Goal: Information Seeking & Learning: Learn about a topic

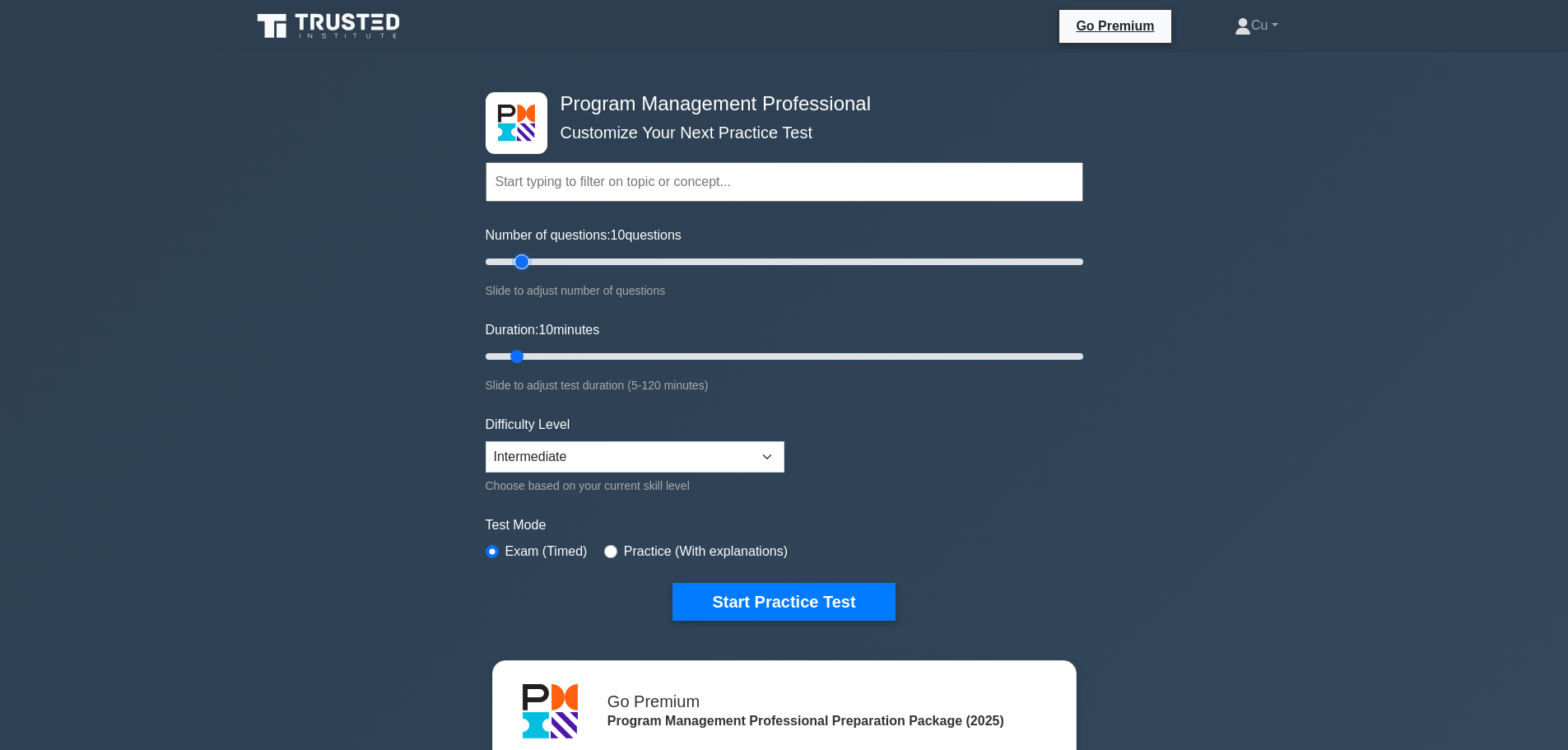
type input "15"
click at [518, 258] on input "Number of questions: 10 questions" at bounding box center [785, 262] width 598 height 19
click at [526, 353] on input "Duration: 10 minutes" at bounding box center [785, 356] width 598 height 19
click at [536, 355] on input "Duration: 10 minutes" at bounding box center [785, 356] width 598 height 19
type input "20"
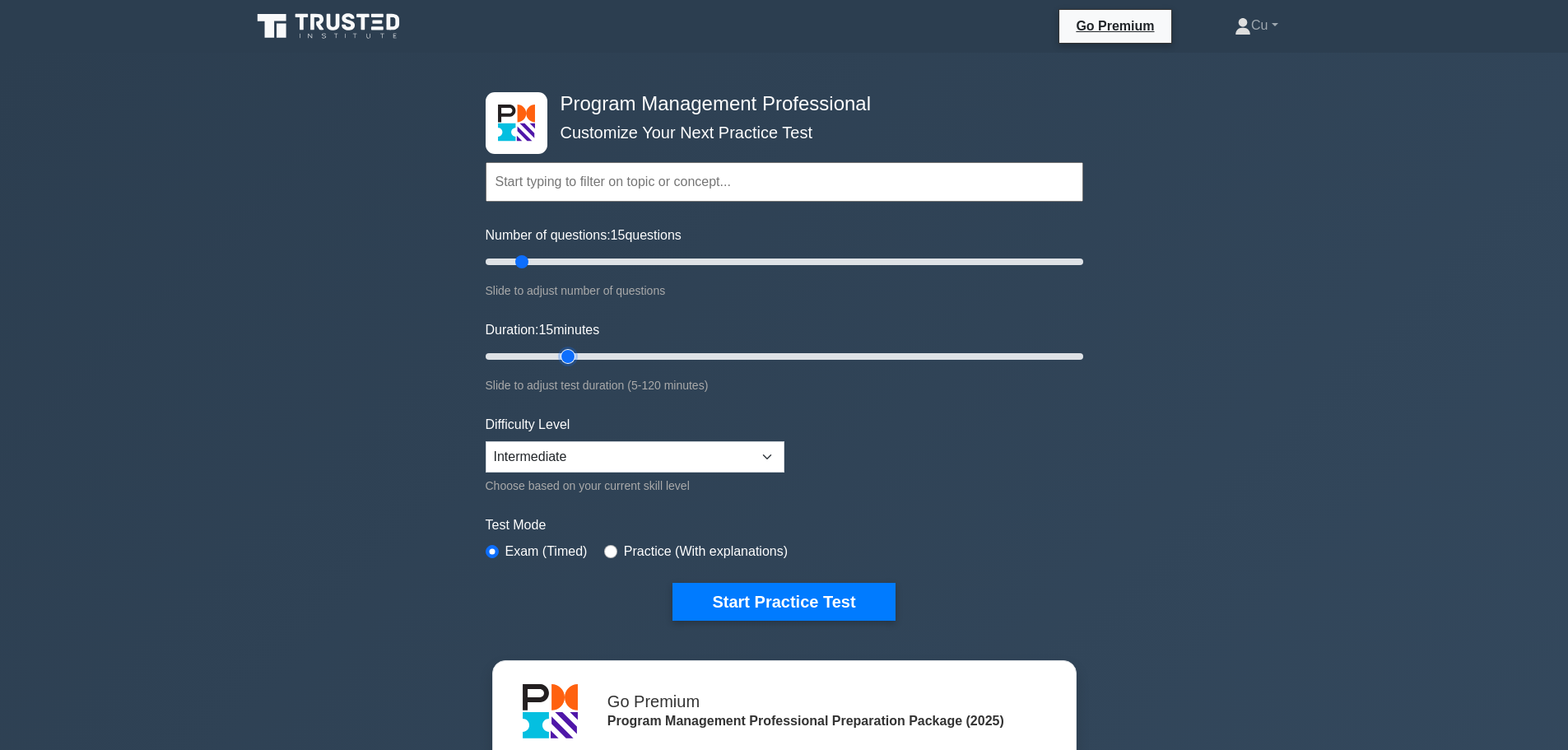
click at [555, 353] on input "Duration: 15 minutes" at bounding box center [785, 356] width 598 height 19
click at [672, 448] on select "Beginner Intermediate Expert" at bounding box center [635, 457] width 299 height 32
select select "expert"
click at [486, 441] on select "Beginner Intermediate Expert" at bounding box center [635, 457] width 299 height 32
click at [824, 597] on button "Start Practice Test" at bounding box center [783, 601] width 222 height 38
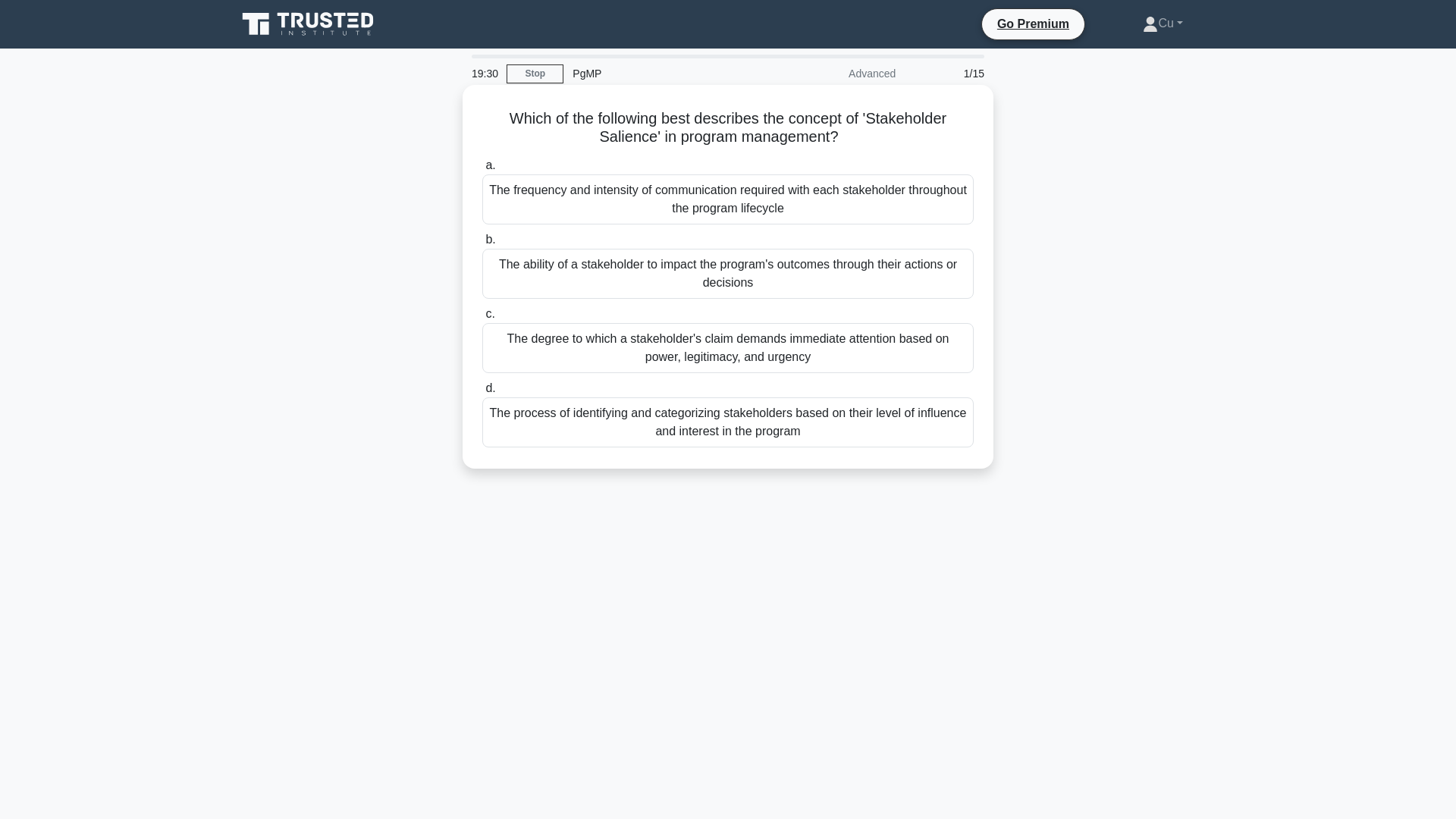
click at [842, 366] on div "The degree to which a stakeholder's claim demands immediate attention based on …" at bounding box center [728, 348] width 492 height 50
click at [483, 319] on input "c. The degree to which a stakeholder's claim demands immediate attention based …" at bounding box center [483, 314] width 0 height 10
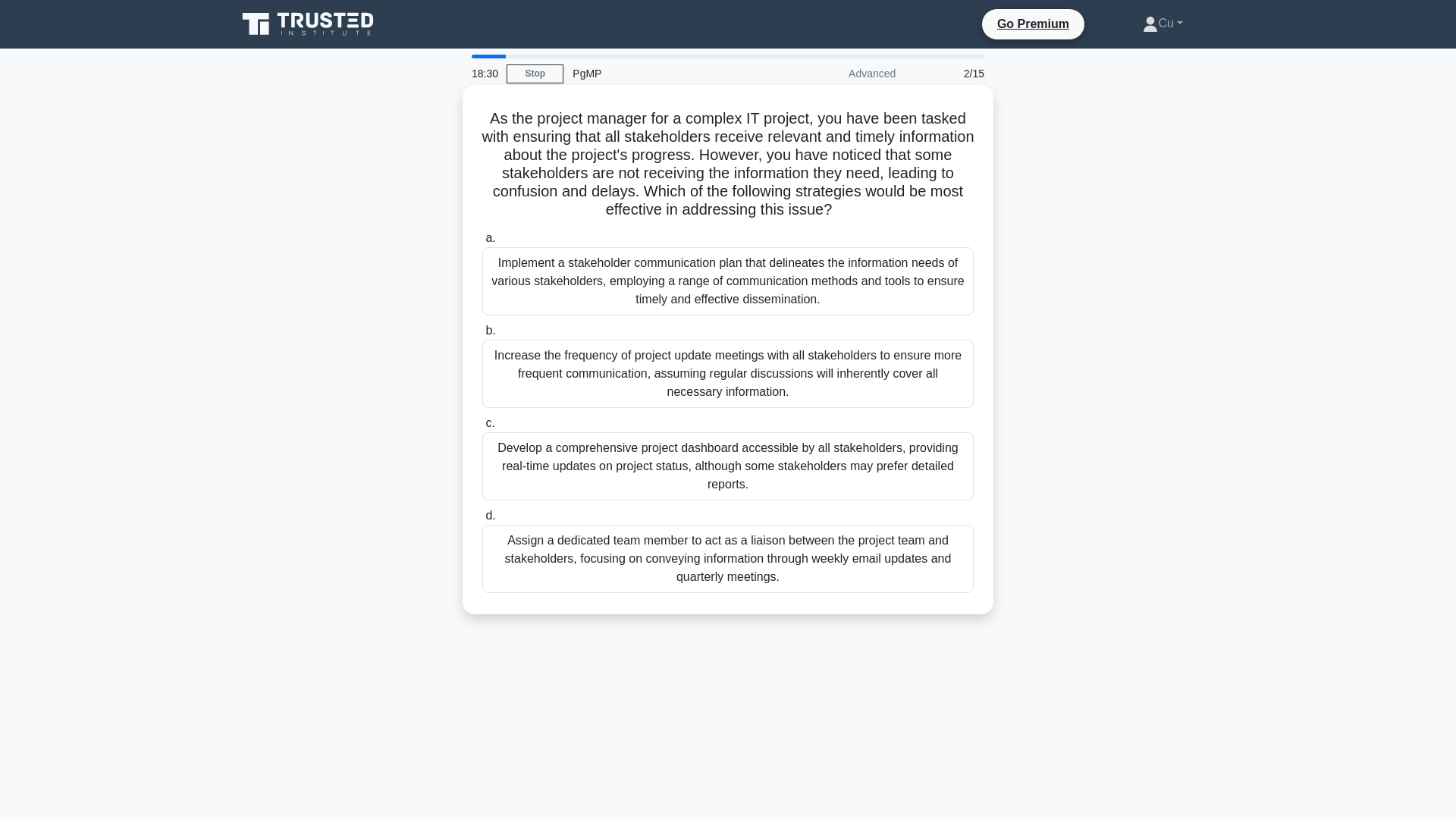
click at [837, 279] on div "Implement a stakeholder communication plan that delineates the information need…" at bounding box center [728, 281] width 492 height 68
click at [483, 244] on input "a. Implement a stakeholder communication plan that delineates the information n…" at bounding box center [483, 238] width 0 height 10
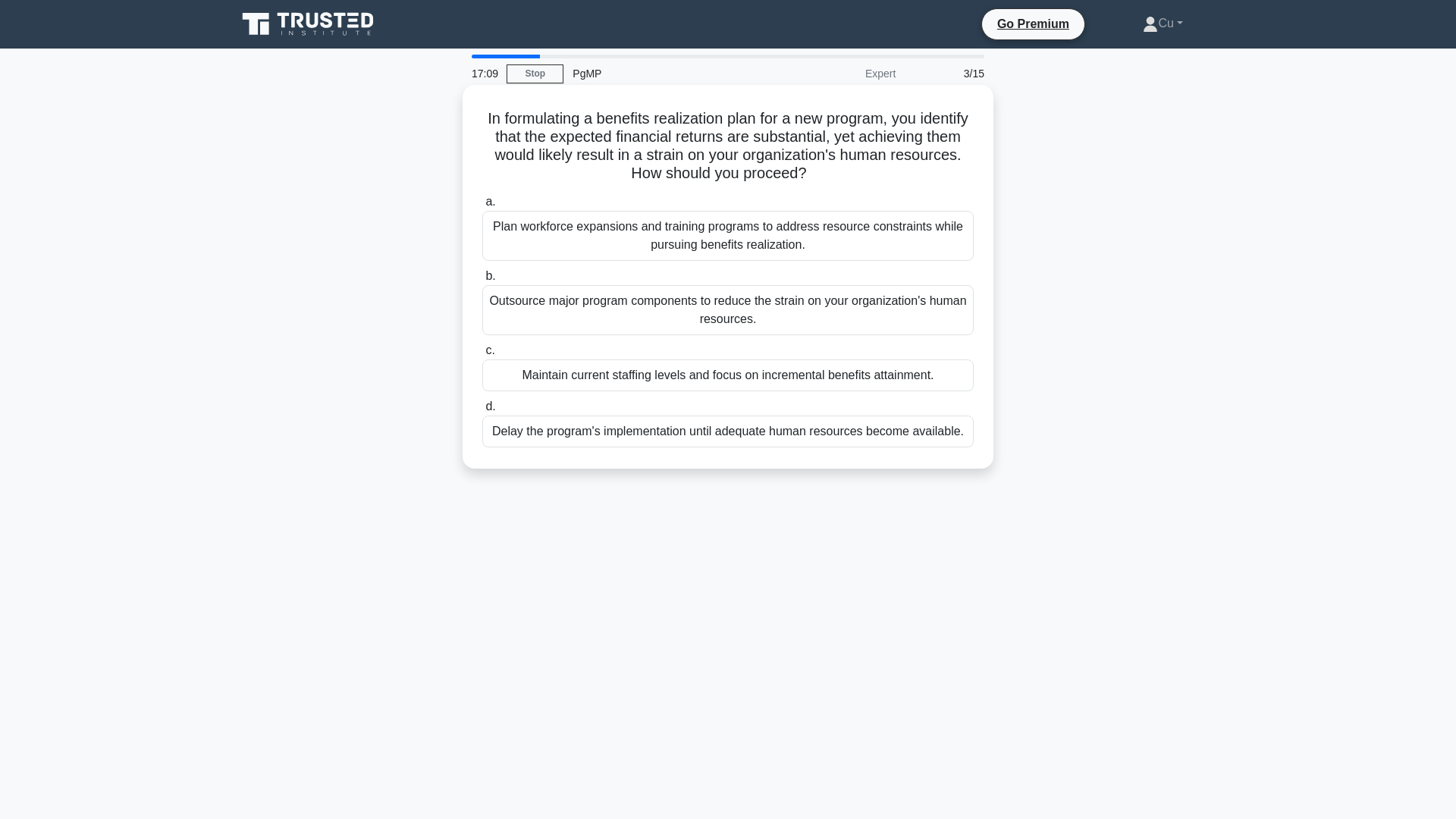
click at [781, 232] on div "Plan workforce expansions and training programs to address resource constraints…" at bounding box center [728, 236] width 492 height 50
click at [483, 207] on input "a. Plan workforce expansions and training programs to address resource constrai…" at bounding box center [483, 202] width 0 height 10
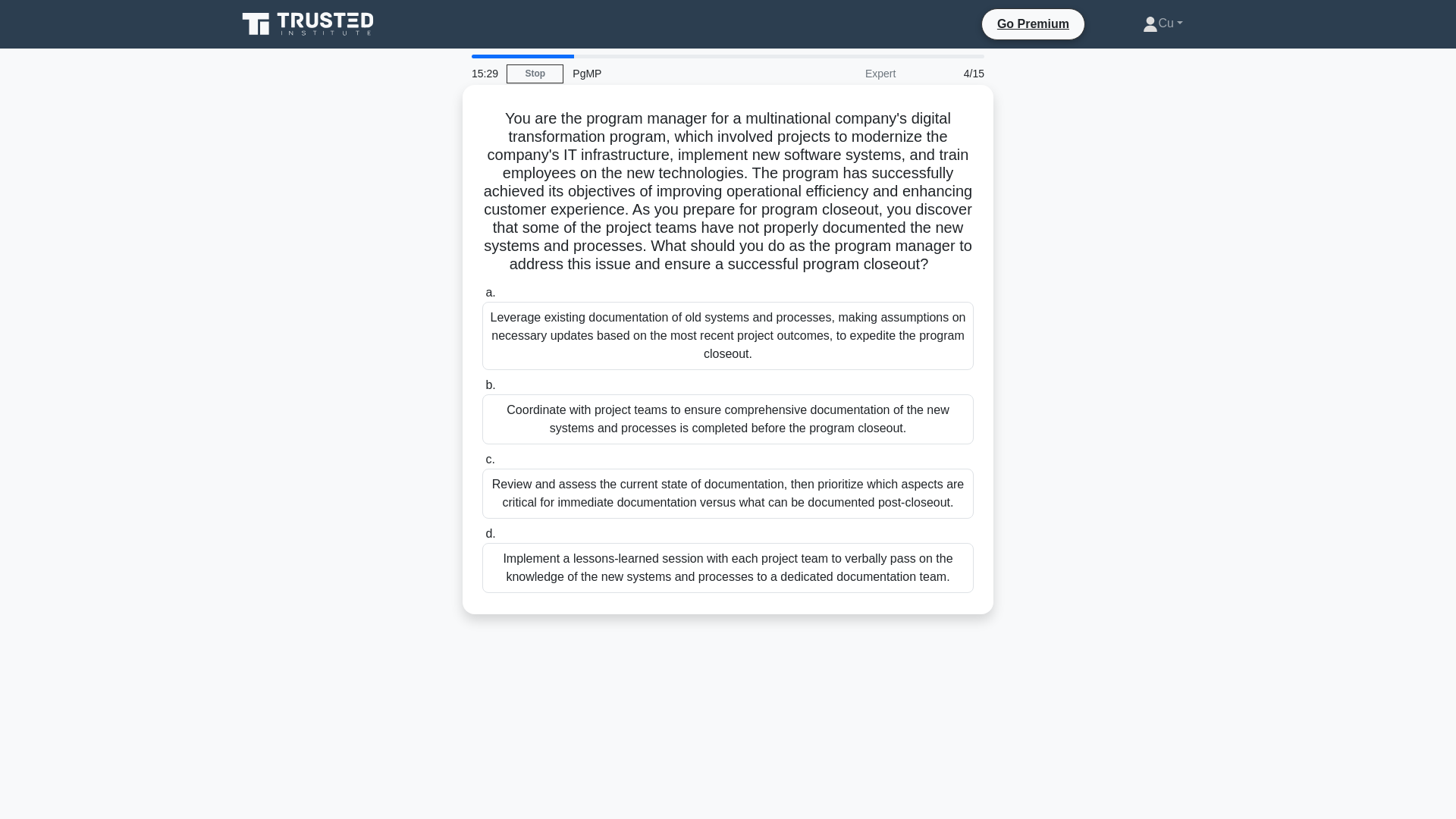
click at [666, 512] on div "Review and assess the current state of documentation, then prioritize which asp…" at bounding box center [728, 494] width 492 height 50
click at [483, 465] on input "c. Review and assess the current state of documentation, then prioritize which …" at bounding box center [483, 460] width 0 height 10
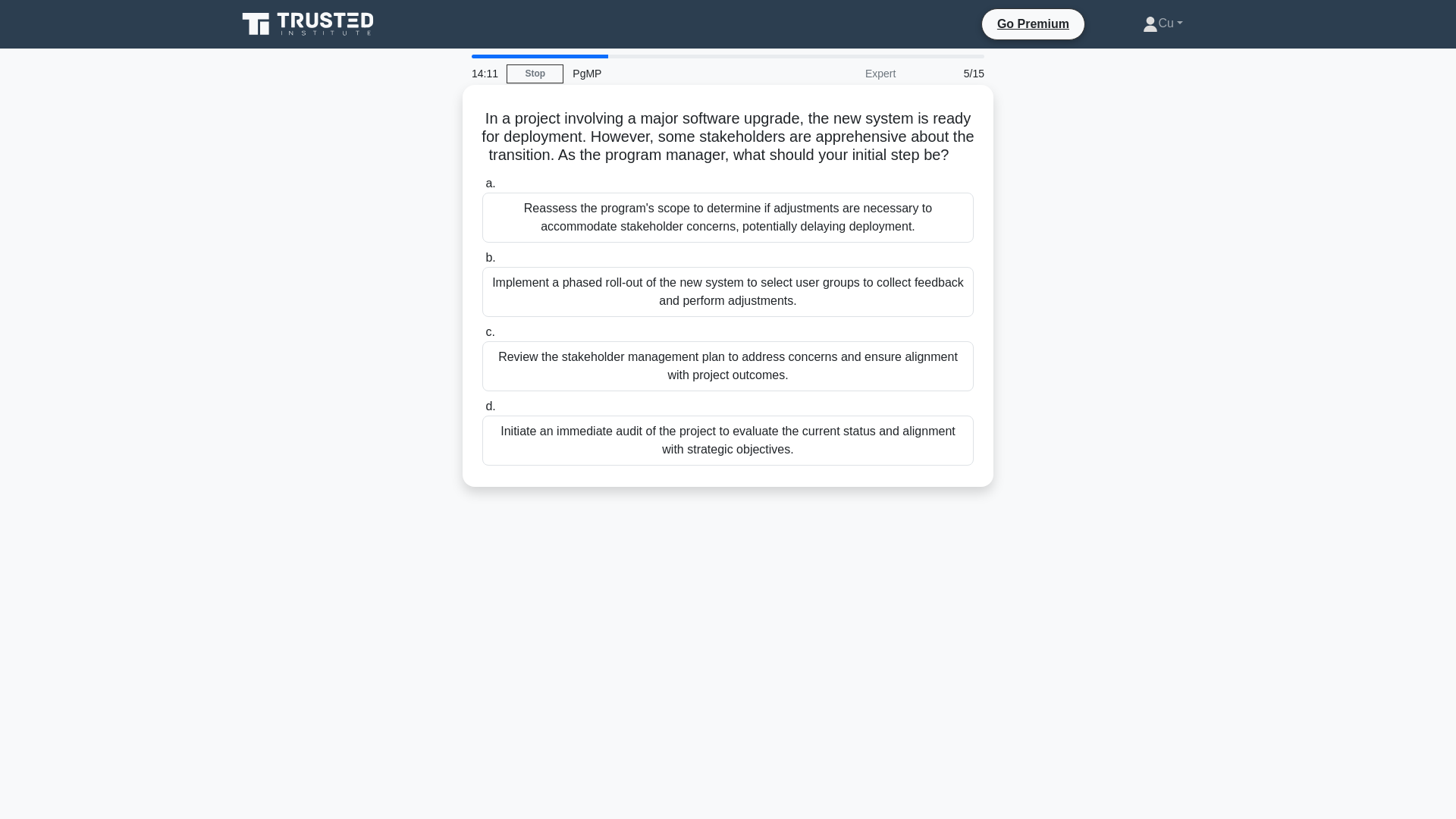
click at [807, 466] on div "Initiate an immediate audit of the project to evaluate the current status and a…" at bounding box center [728, 441] width 492 height 50
click at [483, 412] on input "d. Initiate an immediate audit of the project to evaluate the current status an…" at bounding box center [483, 407] width 0 height 10
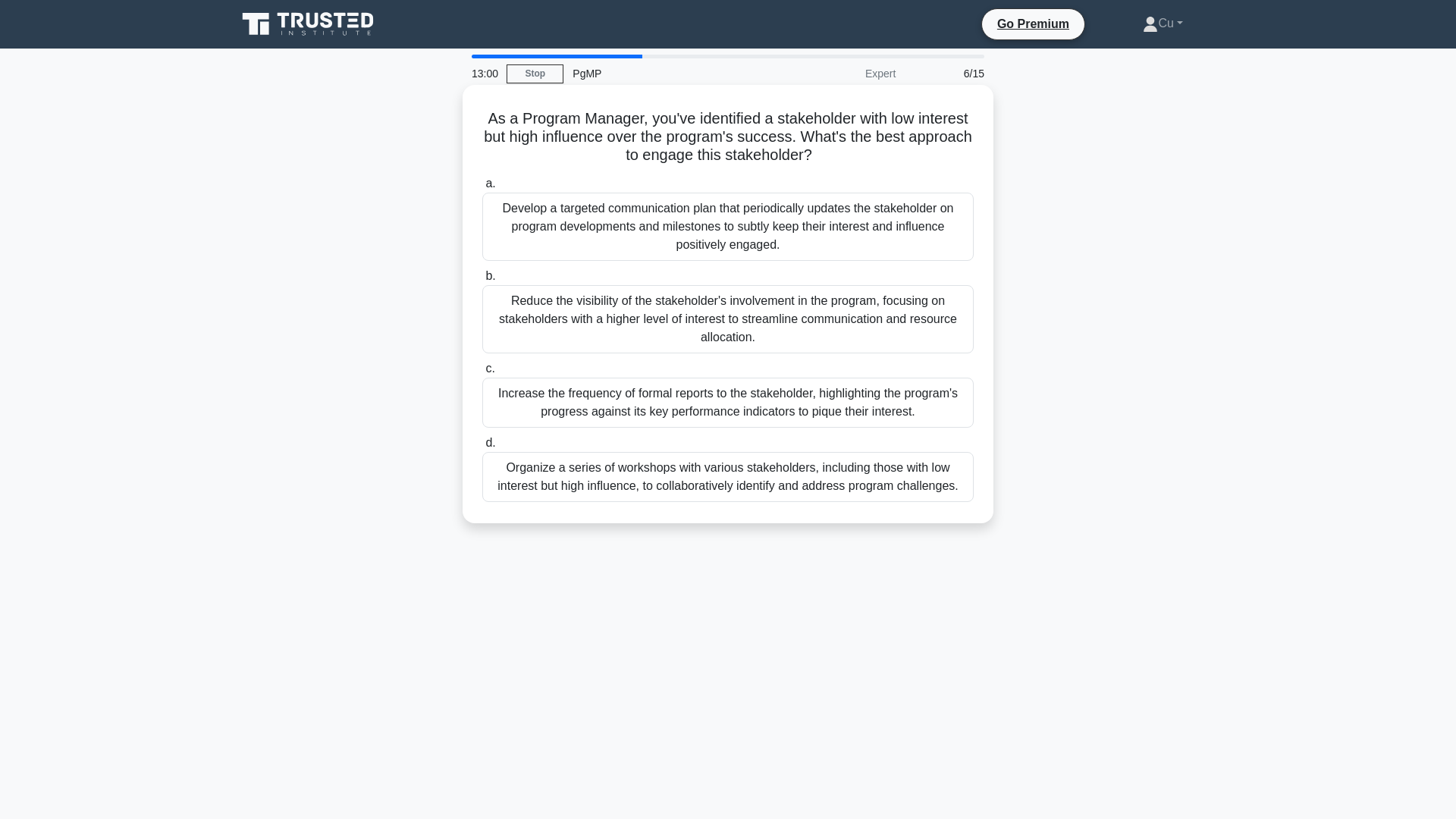
click at [793, 412] on div "Increase the frequency of formal reports to the stakeholder, highlighting the p…" at bounding box center [728, 403] width 492 height 50
click at [483, 374] on input "c. Increase the frequency of formal reports to the stakeholder, highlighting th…" at bounding box center [483, 369] width 0 height 10
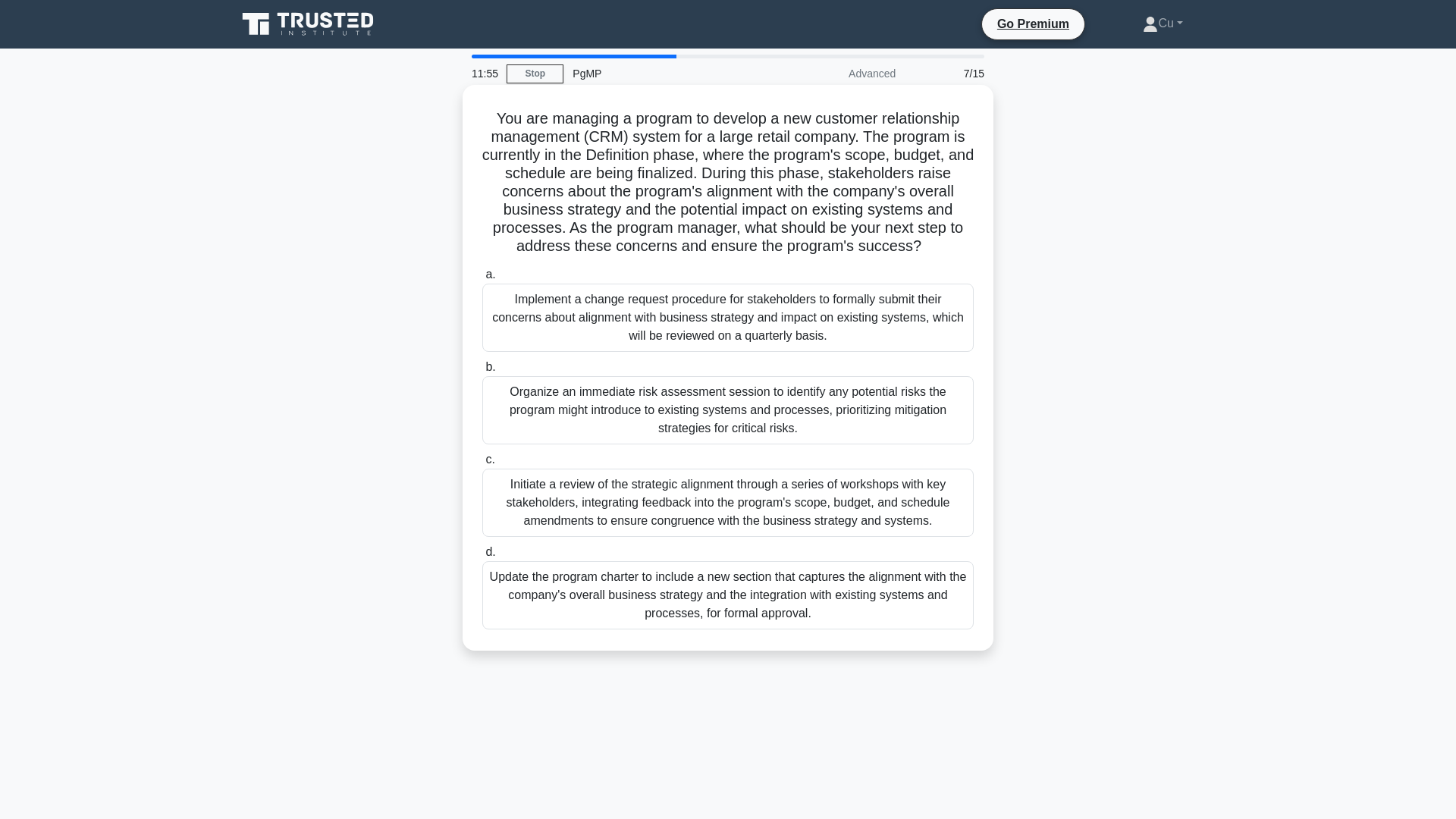
click at [807, 501] on div "Initiate a review of the strategic alignment through a series of workshops with…" at bounding box center [728, 503] width 492 height 68
click at [483, 465] on input "c. Initiate a review of the strategic alignment through a series of workshops w…" at bounding box center [483, 460] width 0 height 10
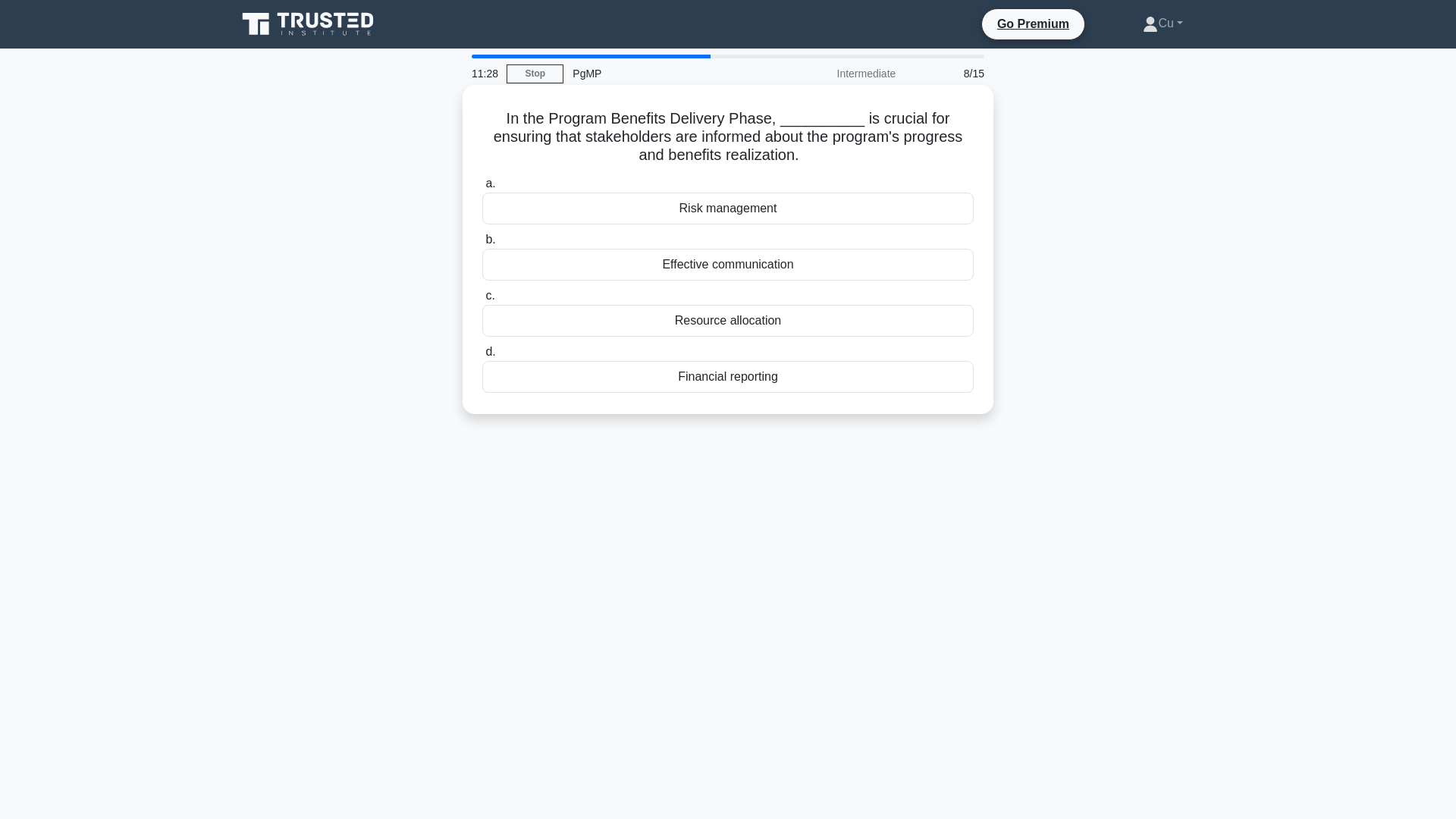
click at [780, 267] on div "Effective communication" at bounding box center [728, 264] width 492 height 32
click at [483, 245] on input "b. Effective communication" at bounding box center [483, 240] width 0 height 10
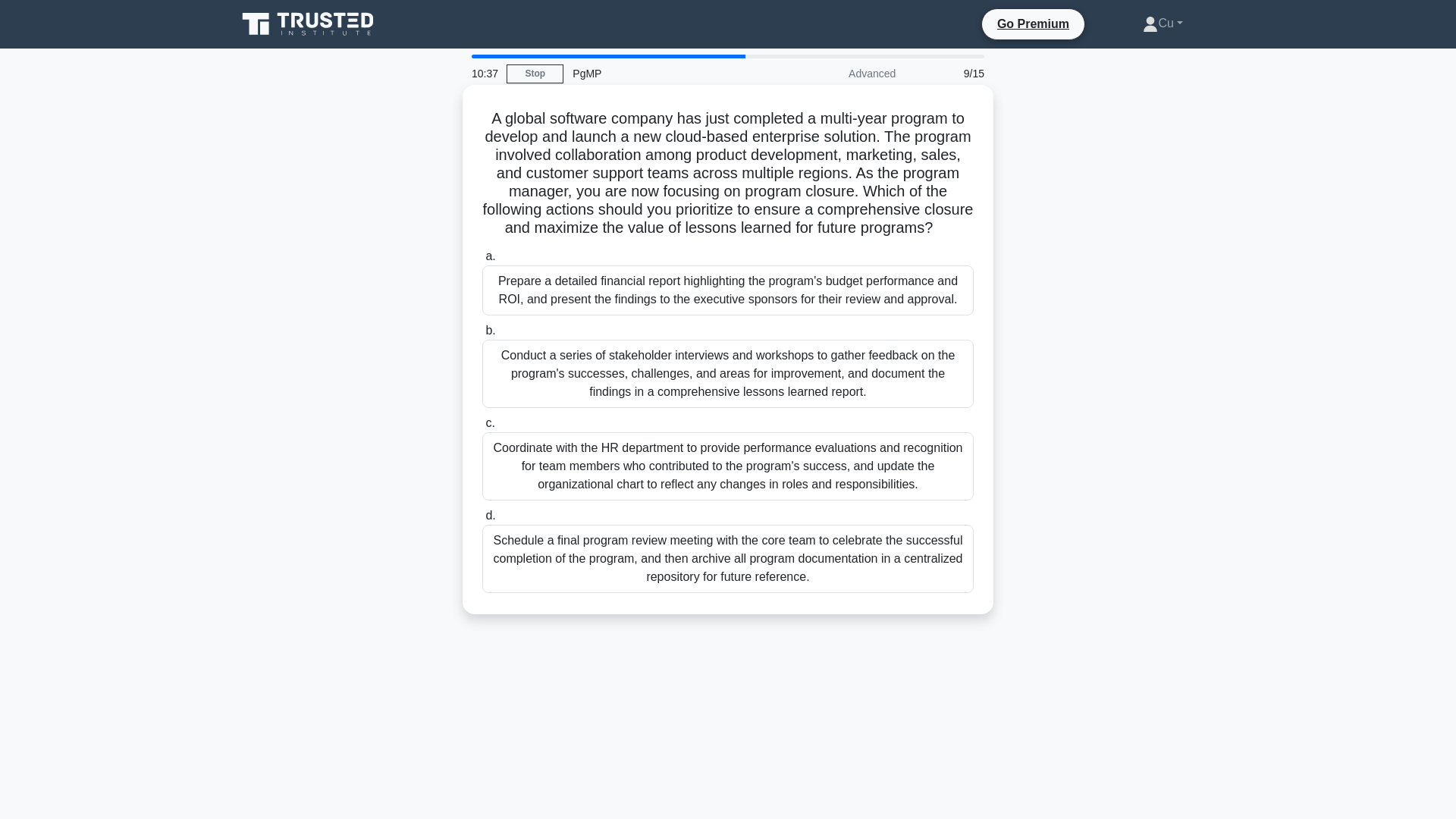
click at [834, 397] on div "Conduct a series of stakeholder interviews and workshops to gather feedback on …" at bounding box center [728, 374] width 492 height 68
click at [483, 336] on input "b. Conduct a series of stakeholder interviews and workshops to gather feedback …" at bounding box center [483, 331] width 0 height 10
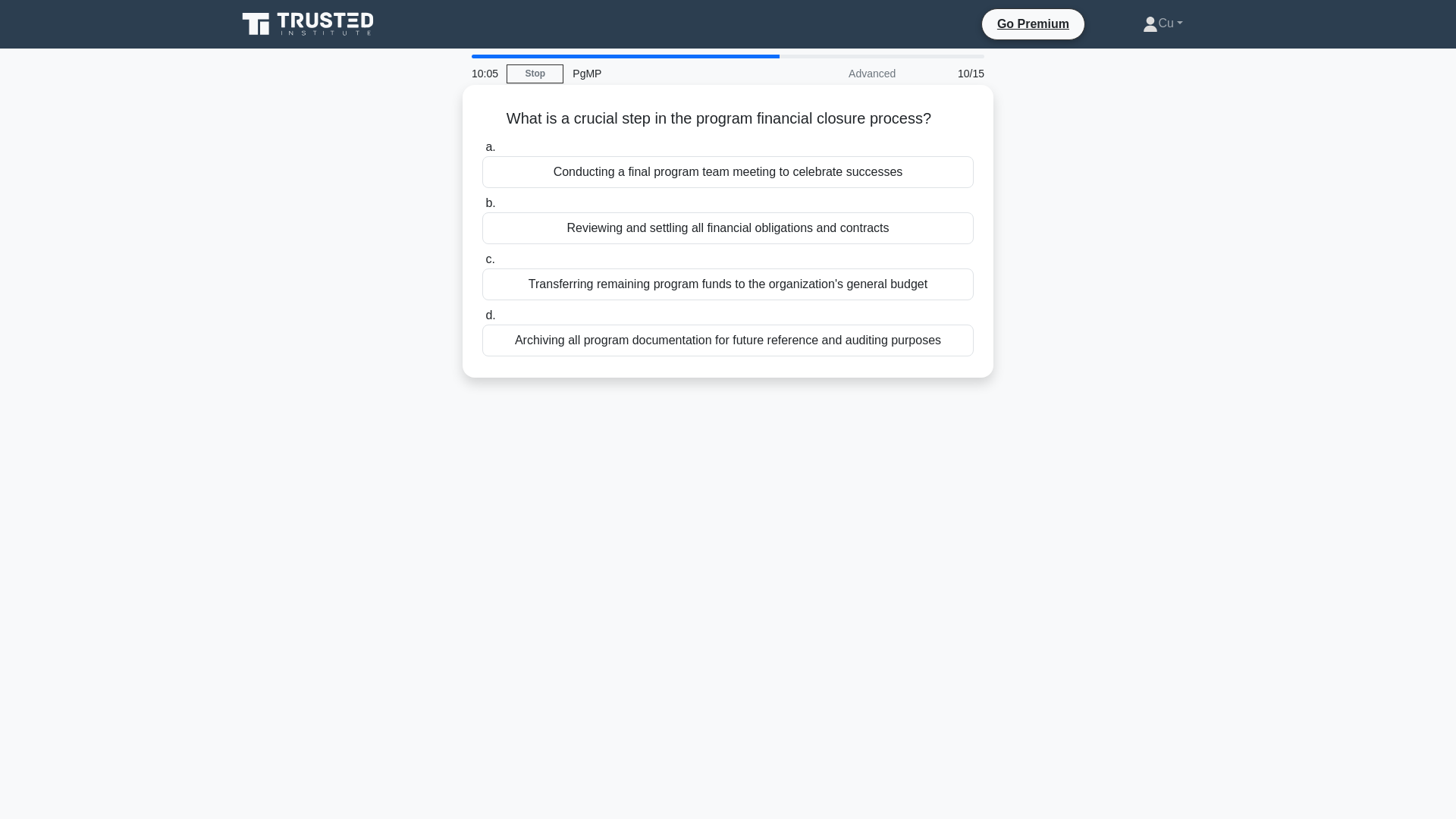
click at [759, 284] on div "Transferring remaining program funds to the organization's general budget" at bounding box center [728, 284] width 492 height 32
click at [483, 265] on input "c. Transferring remaining program funds to the organization's general budget" at bounding box center [483, 260] width 0 height 10
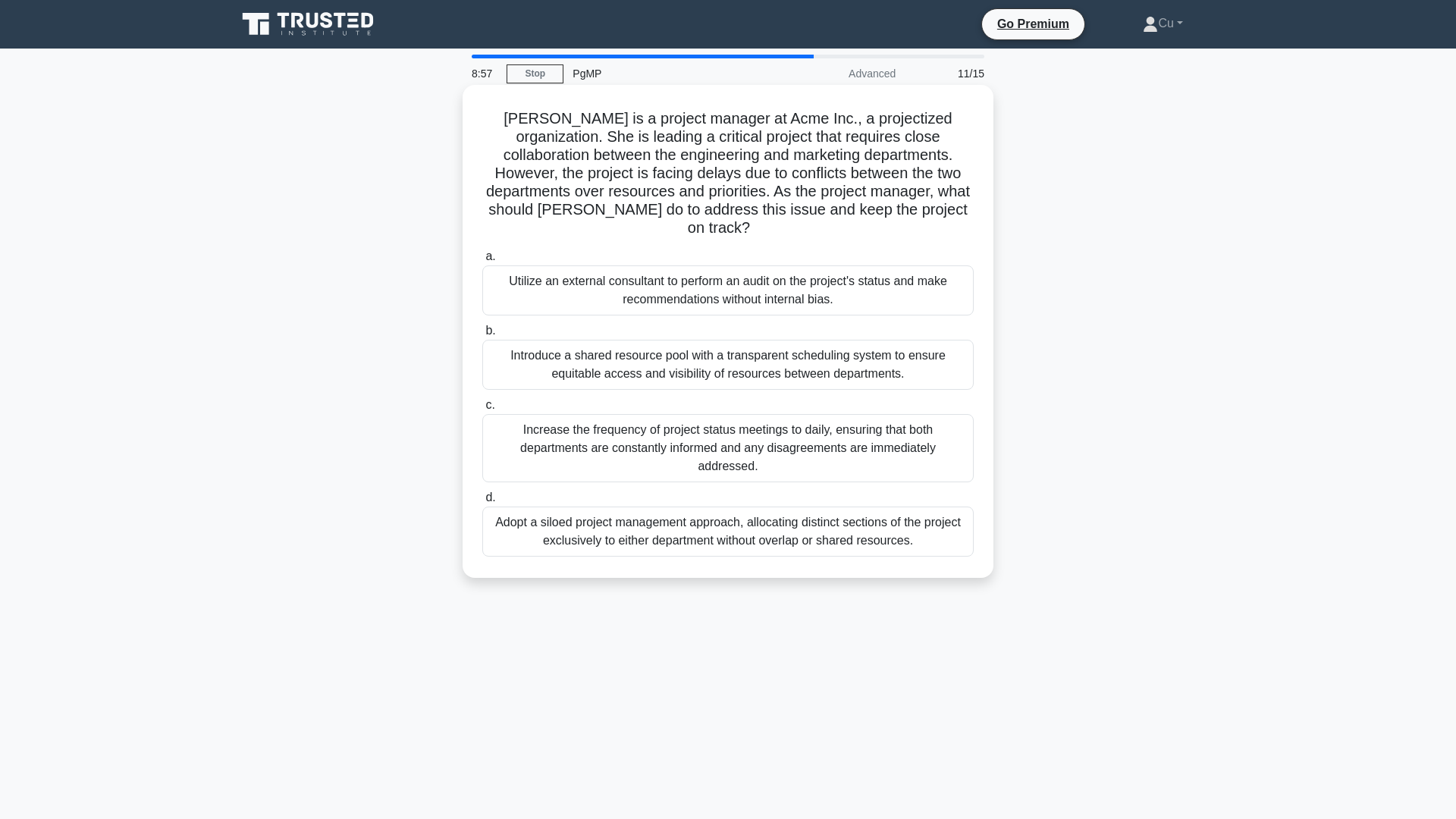
click at [718, 426] on div "Increase the frequency of project status meetings to daily, ensuring that both …" at bounding box center [728, 448] width 492 height 68
click at [483, 411] on input "c. Increase the frequency of project status meetings to daily, ensuring that bo…" at bounding box center [483, 405] width 0 height 10
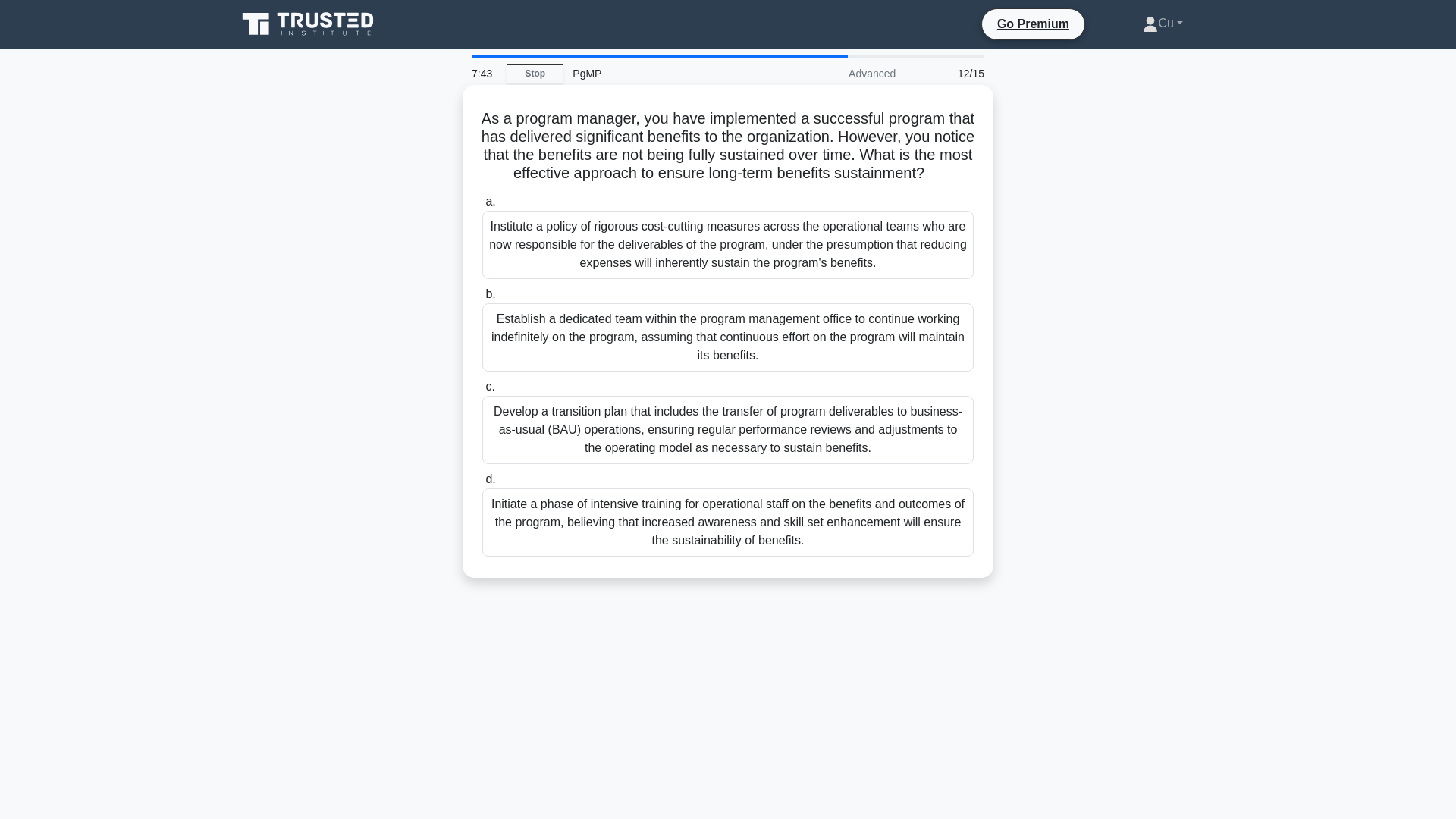
click at [723, 551] on div "Initiate a phase of intensive training for operational staff on the benefits an…" at bounding box center [728, 523] width 492 height 68
click at [483, 484] on input "d. Initiate a phase of intensive training for operational staff on the benefits…" at bounding box center [483, 480] width 0 height 10
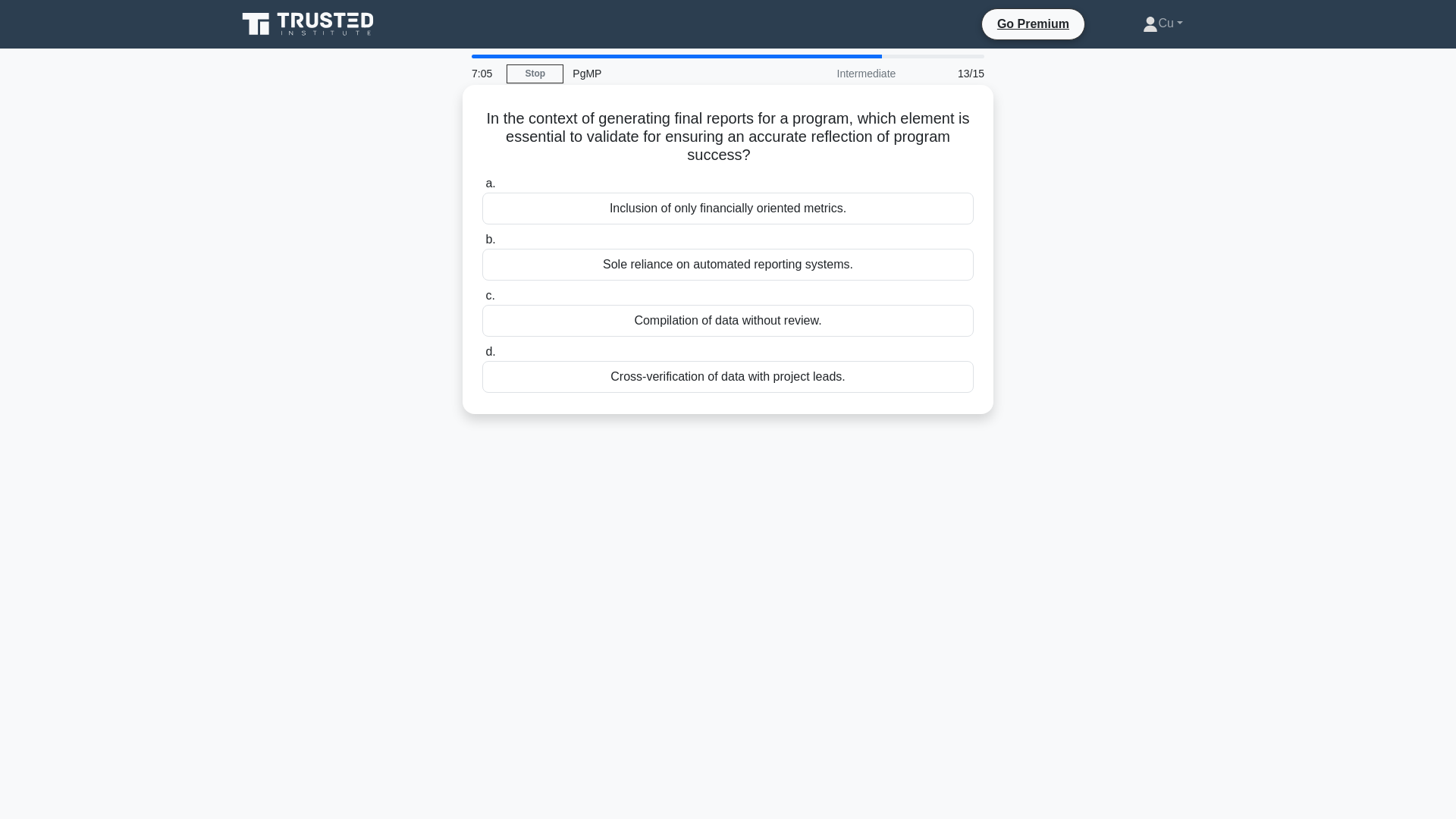
click at [766, 382] on div "Cross-verification of data with project leads." at bounding box center [728, 377] width 492 height 32
click at [483, 357] on input "d. Cross-verification of data with project leads." at bounding box center [483, 352] width 0 height 10
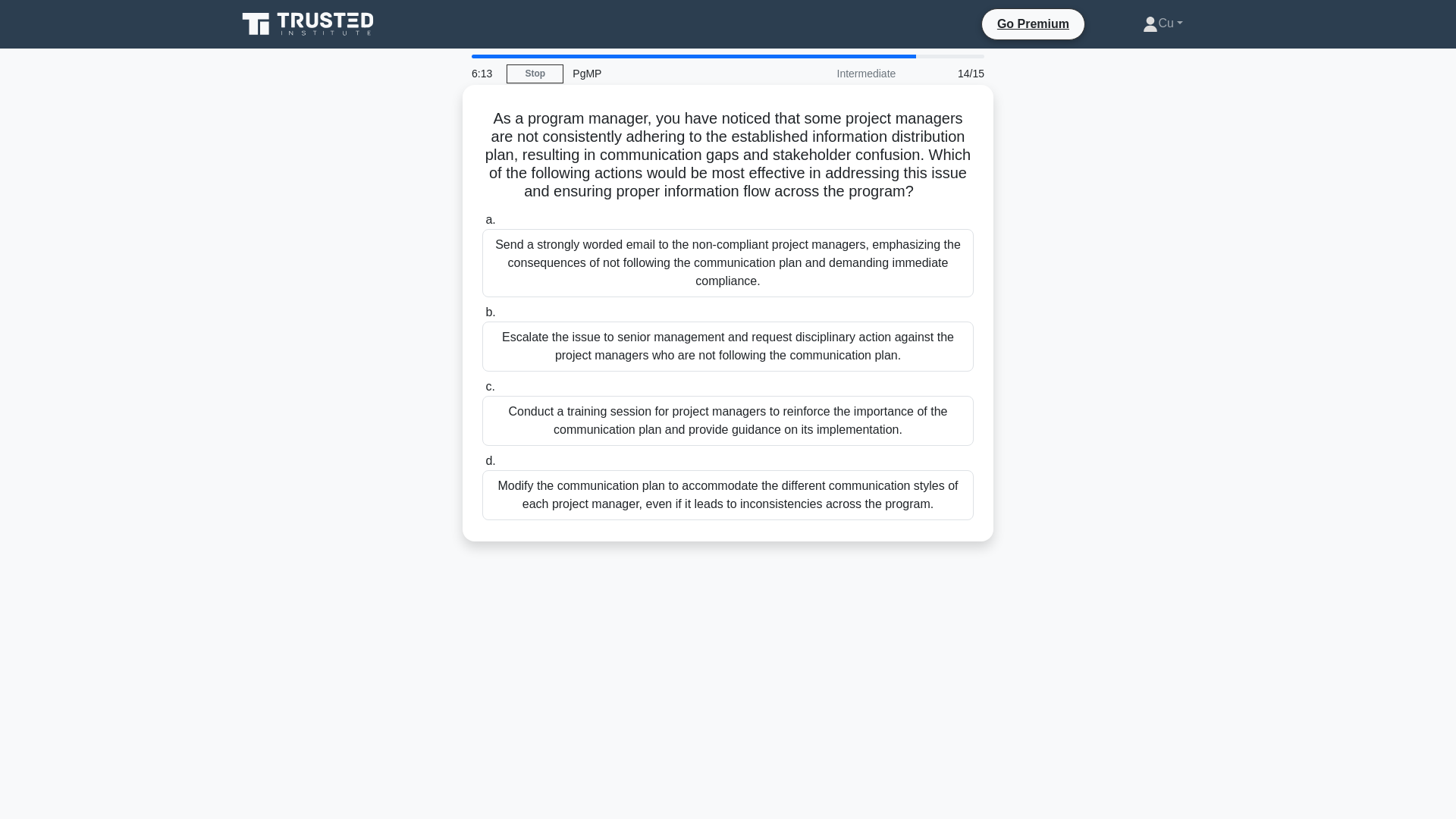
click at [820, 446] on div "Conduct a training session for project managers to reinforce the importance of …" at bounding box center [728, 421] width 492 height 50
click at [483, 392] on input "c. Conduct a training session for project managers to reinforce the importance …" at bounding box center [483, 387] width 0 height 10
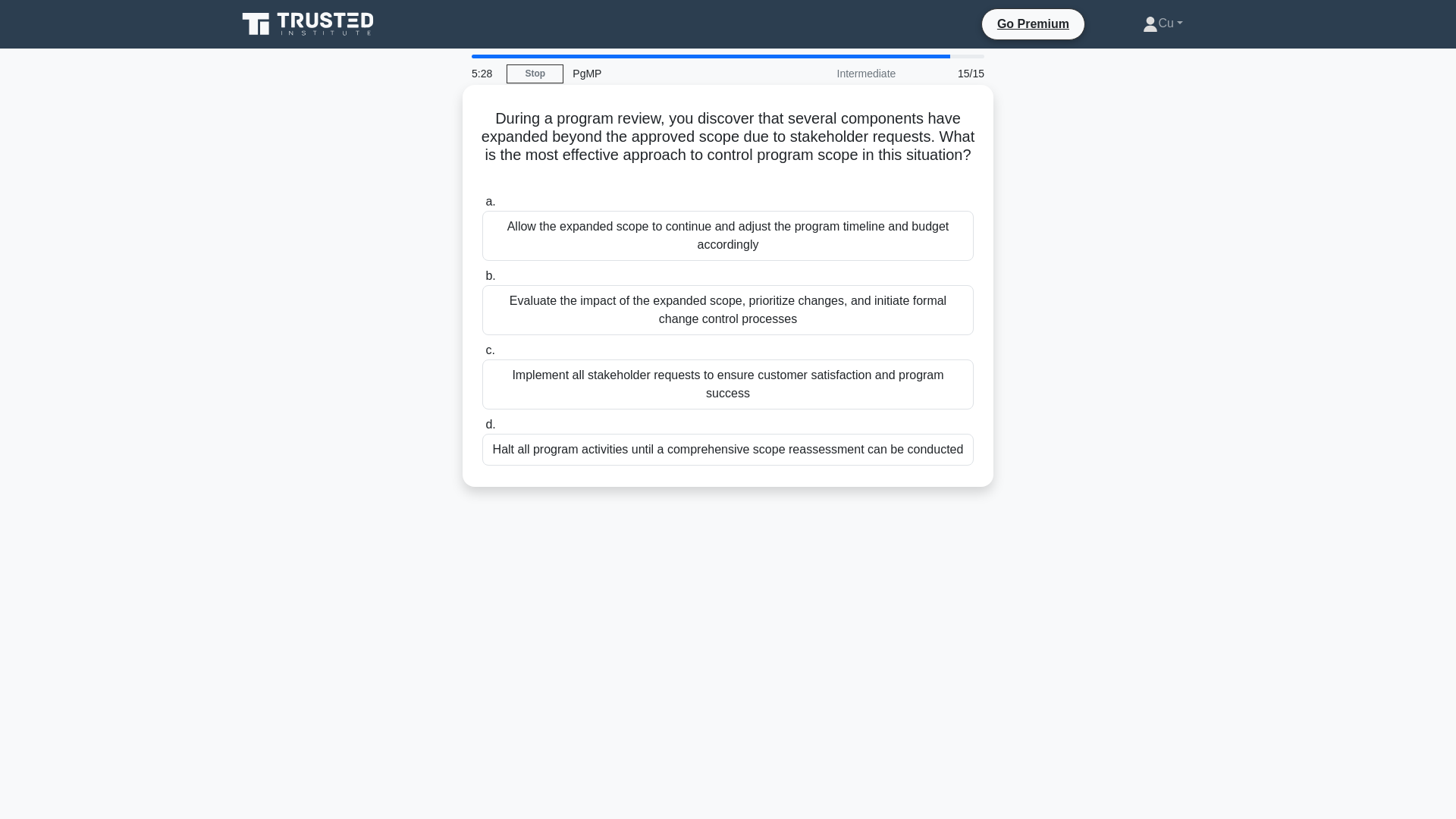
click at [835, 325] on div "Evaluate the impact of the expanded scope, prioritize changes, and initiate for…" at bounding box center [728, 310] width 492 height 50
click at [483, 281] on input "b. Evaluate the impact of the expanded scope, prioritize changes, and initiate …" at bounding box center [483, 276] width 0 height 10
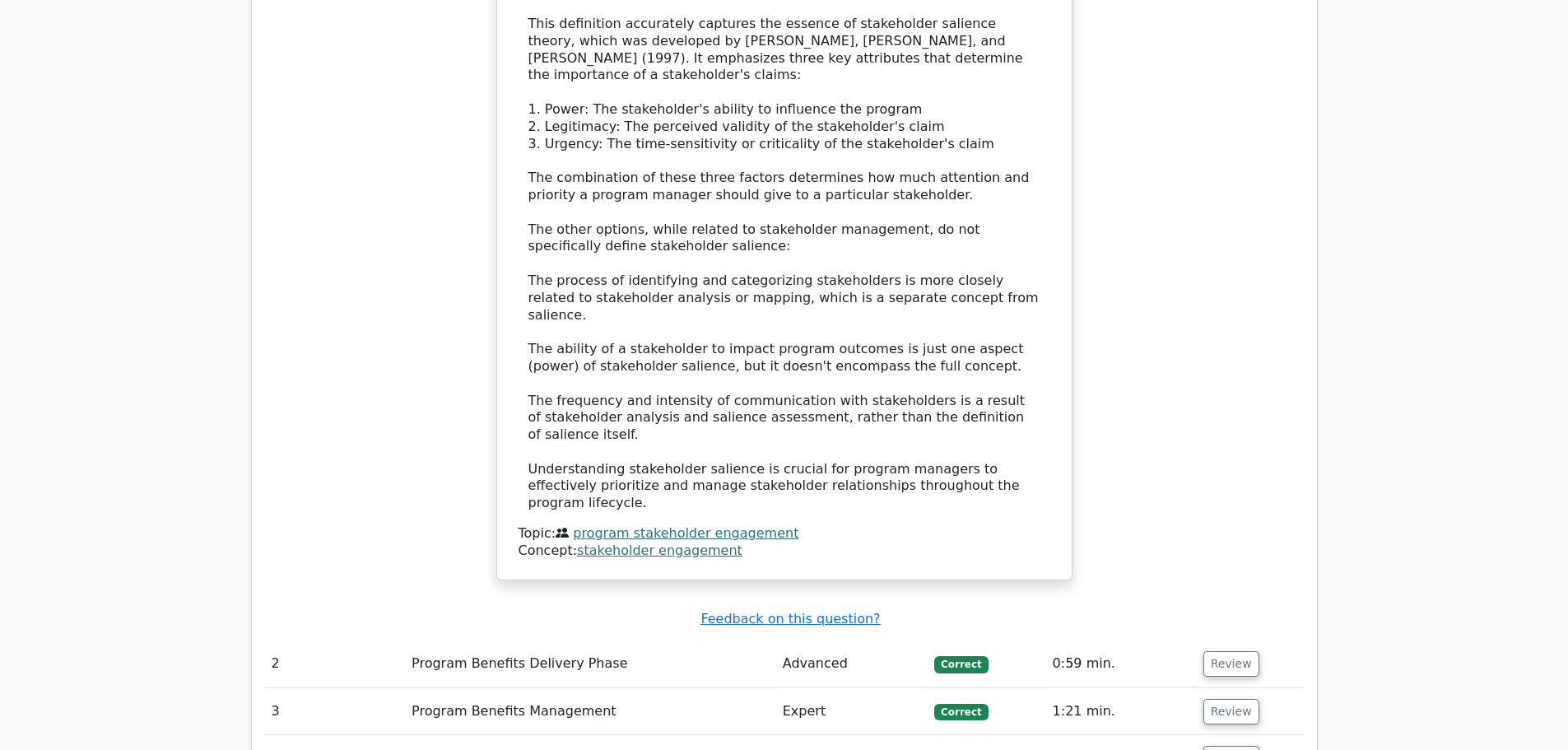
scroll to position [2058, 0]
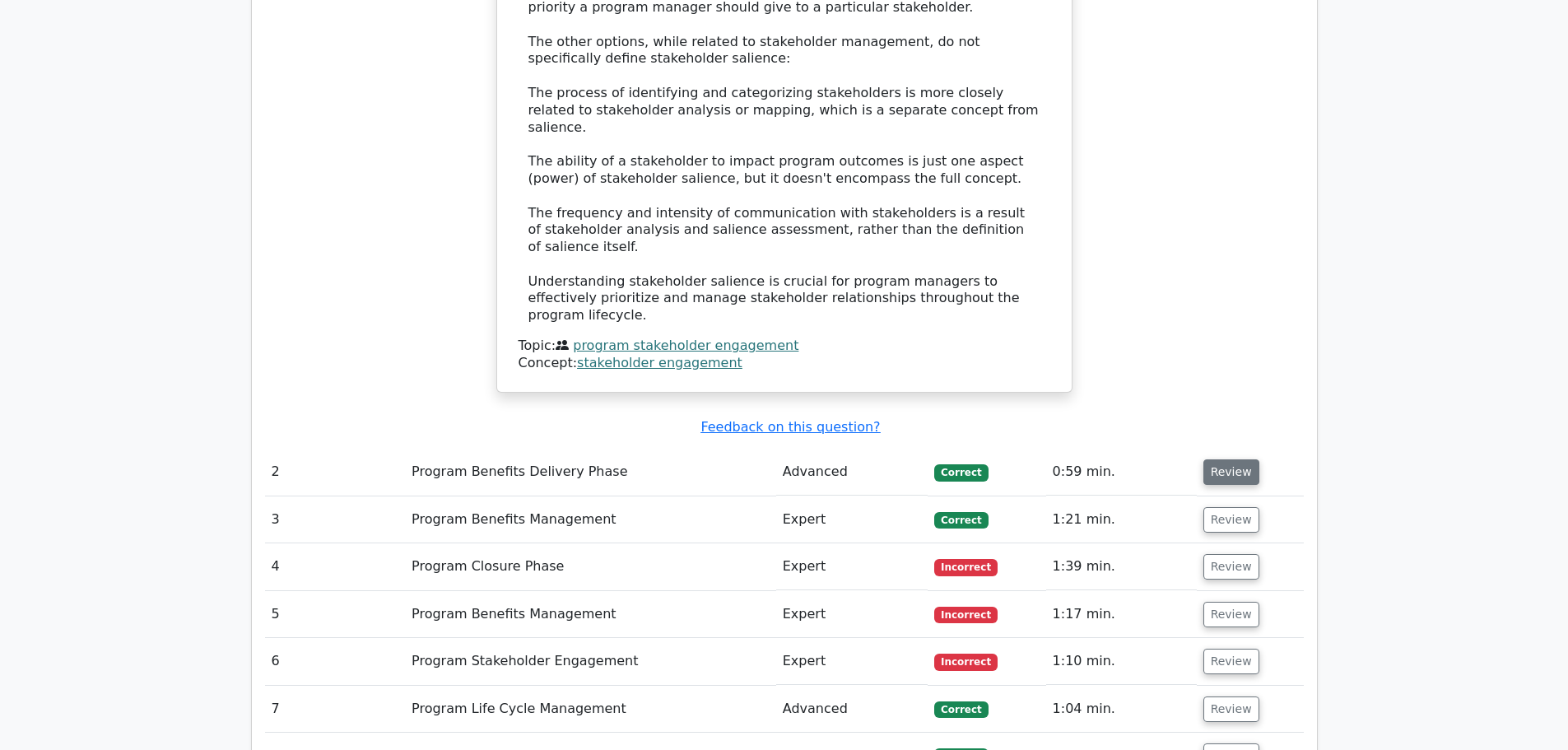
click at [1232, 460] on button "Review" at bounding box center [1231, 472] width 56 height 25
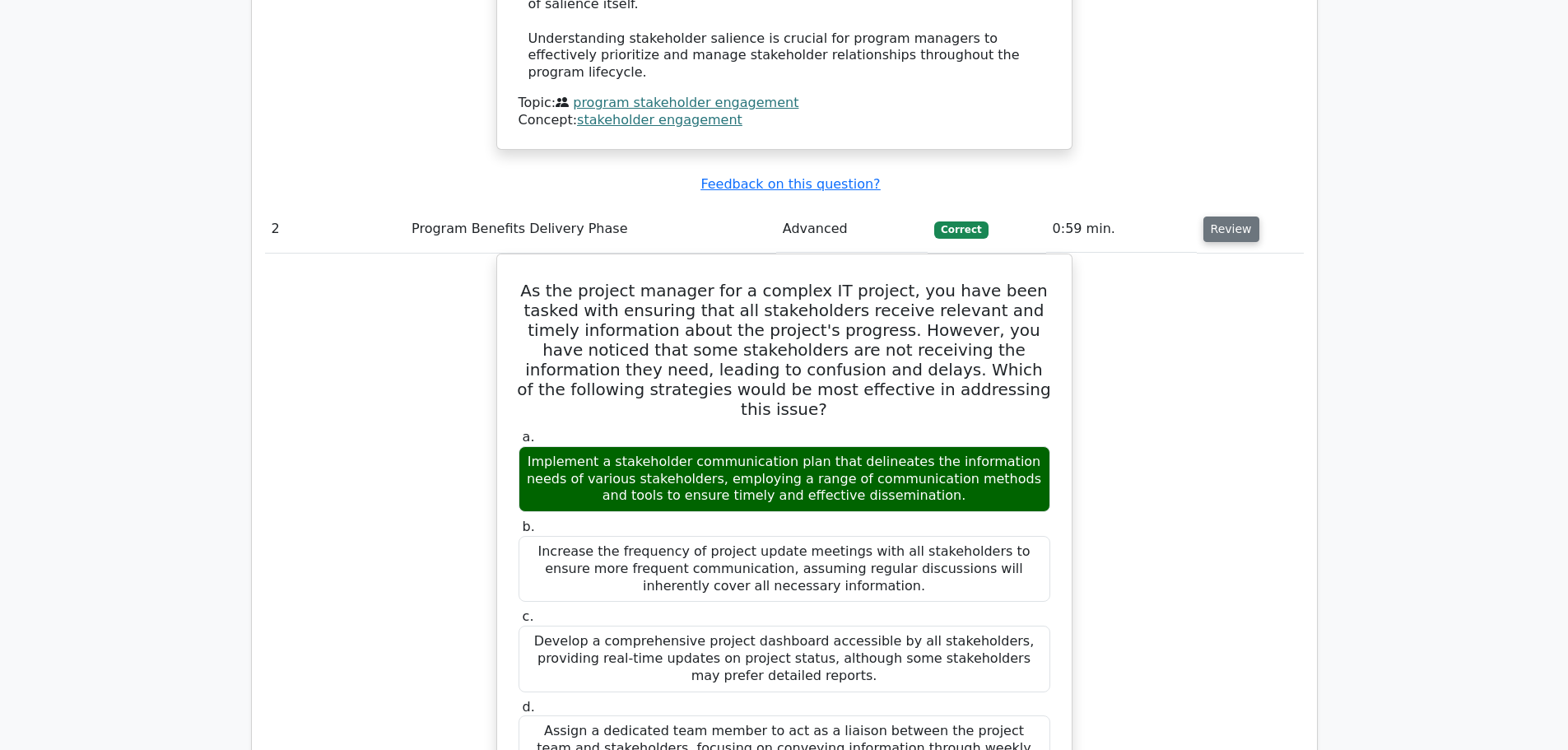
scroll to position [2305, 0]
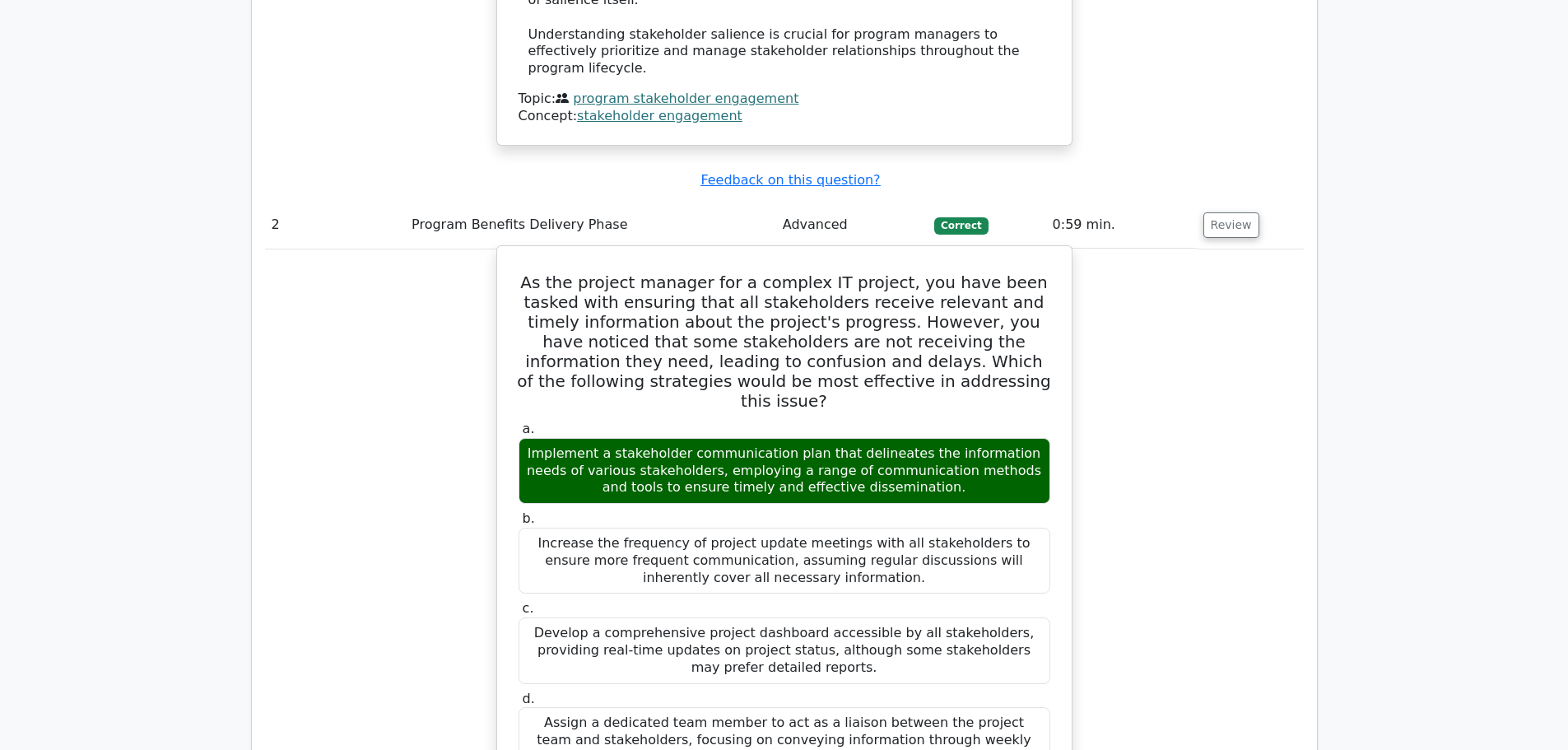
drag, startPoint x: 519, startPoint y: 174, endPoint x: 885, endPoint y: 631, distance: 585.5
click at [885, 631] on div "As the project manager for a complex IT project, you have been tasked with ensu…" at bounding box center [784, 635] width 562 height 766
copy div "As the project manager for a complex IT project, you have been tasked with ensu…"
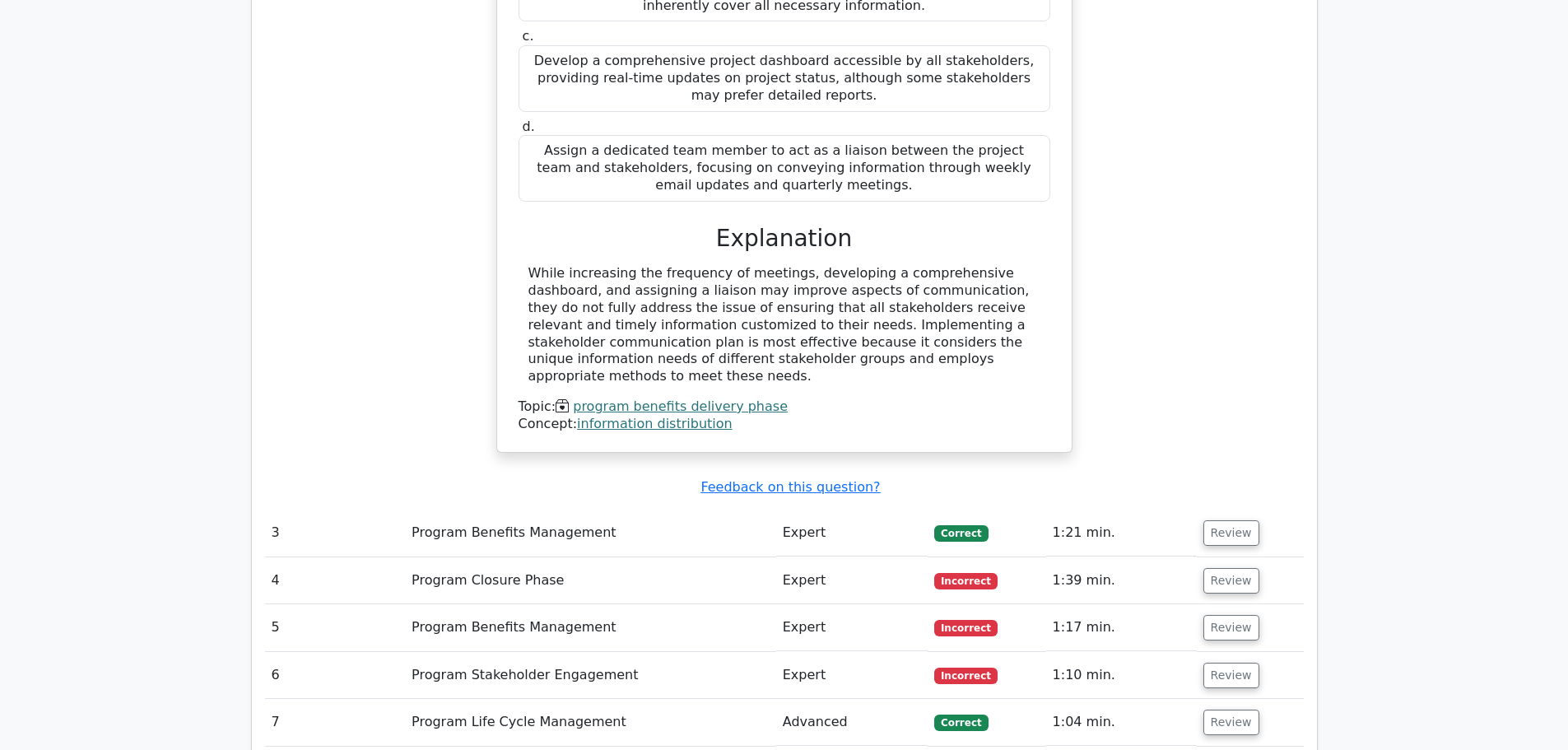
scroll to position [2964, 0]
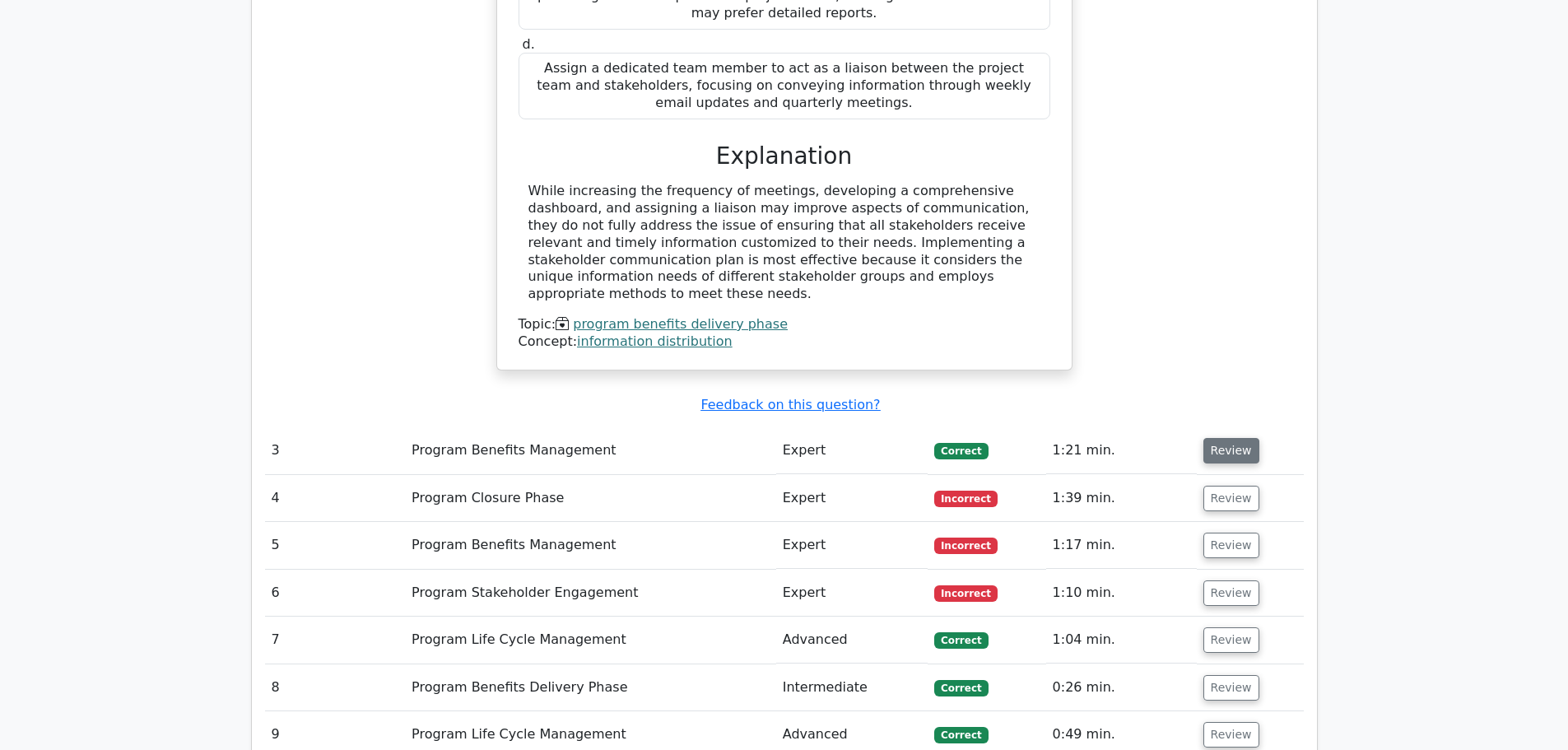
click at [1231, 438] on button "Review" at bounding box center [1231, 450] width 56 height 25
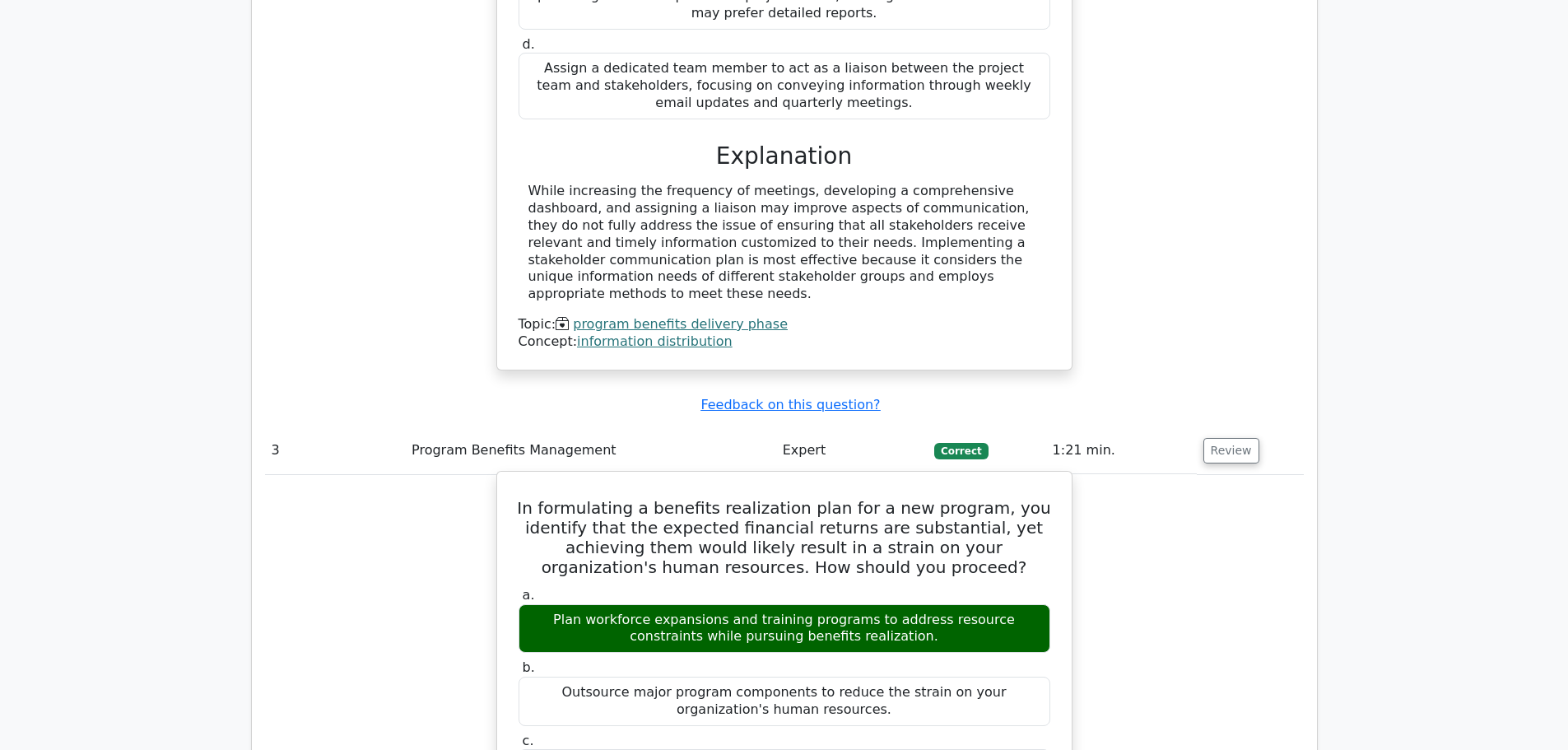
drag, startPoint x: 540, startPoint y: 356, endPoint x: 1051, endPoint y: 675, distance: 602.4
copy div "In formulating a benefits realization plan for a new program, you identify that…"
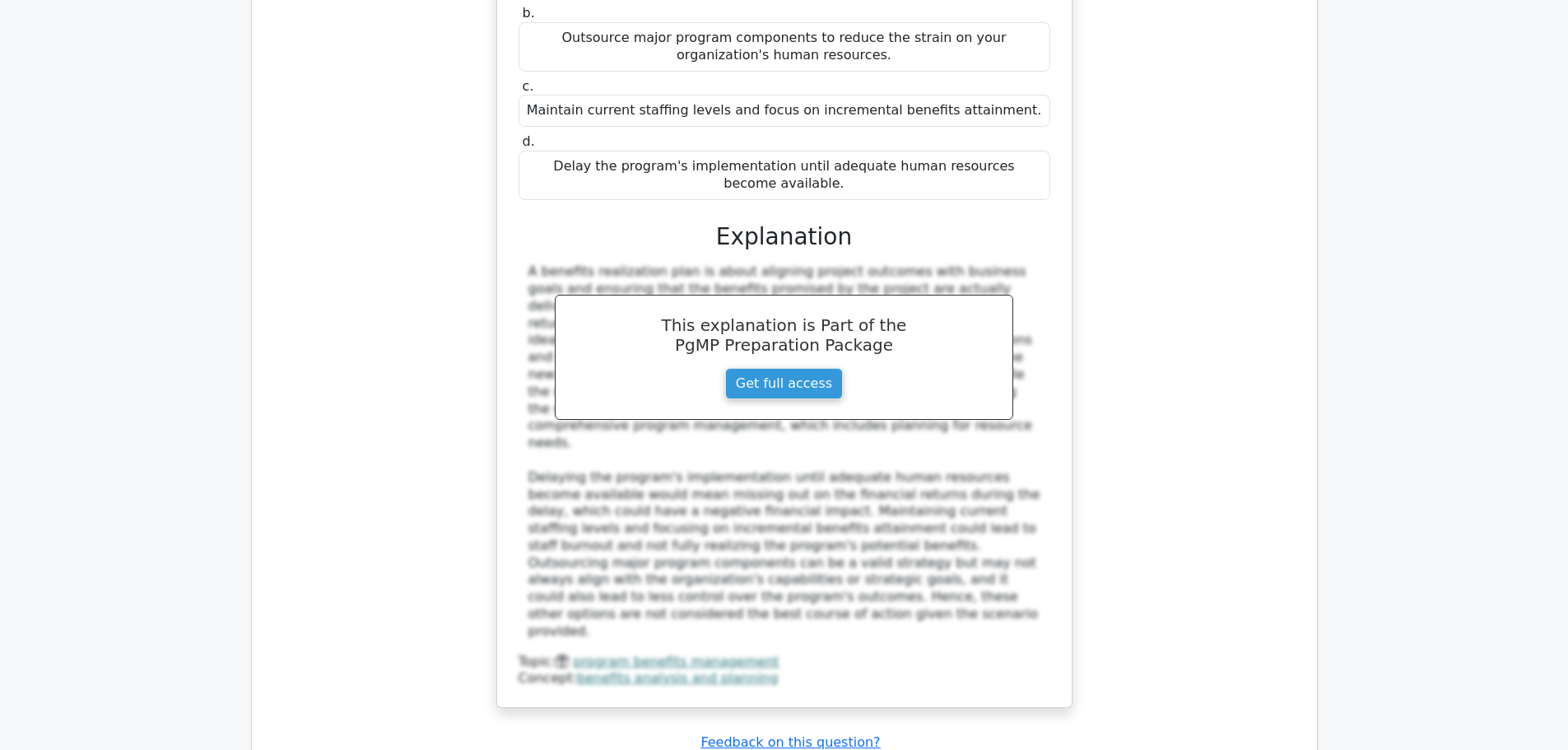
scroll to position [3952, 0]
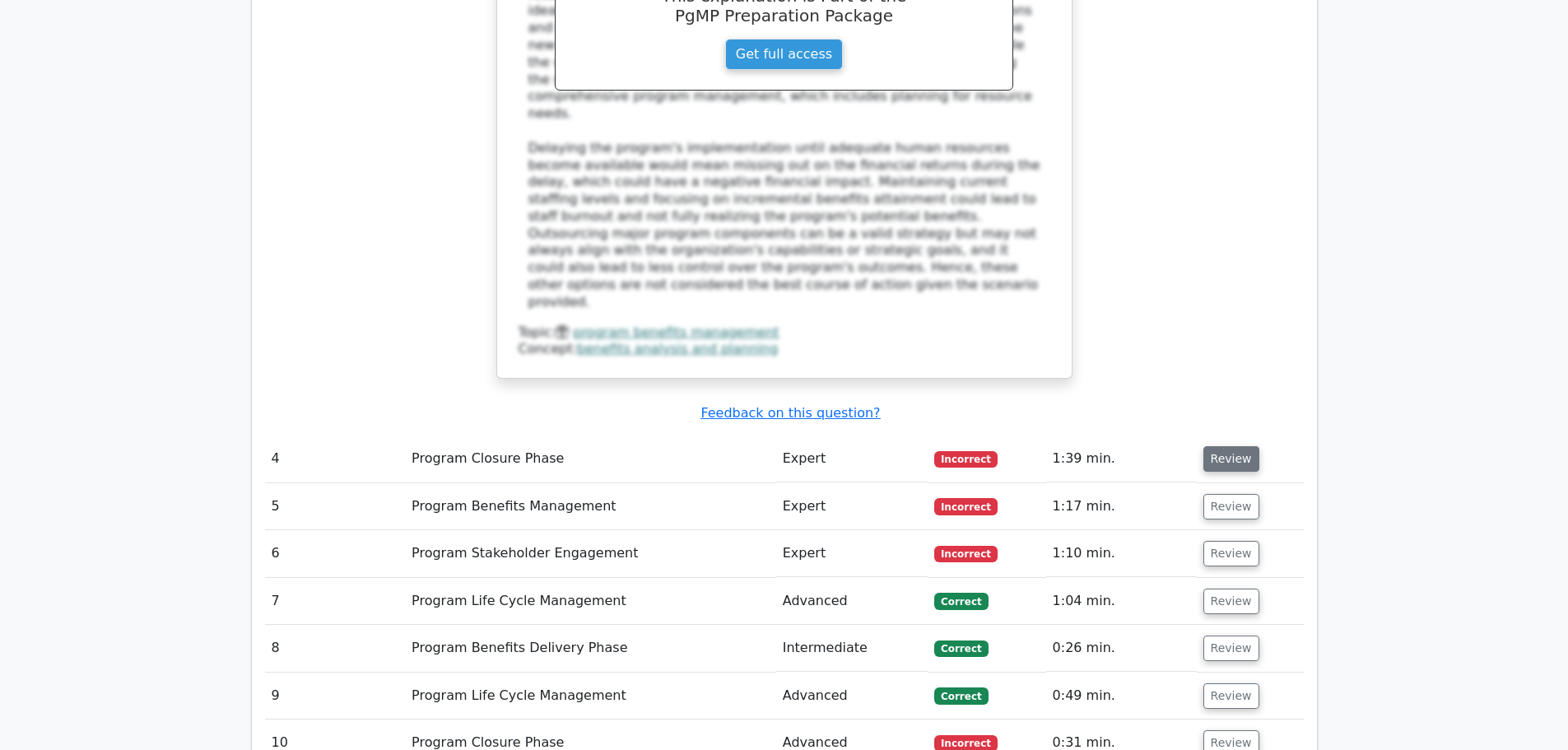
click at [1229, 447] on button "Review" at bounding box center [1231, 459] width 56 height 25
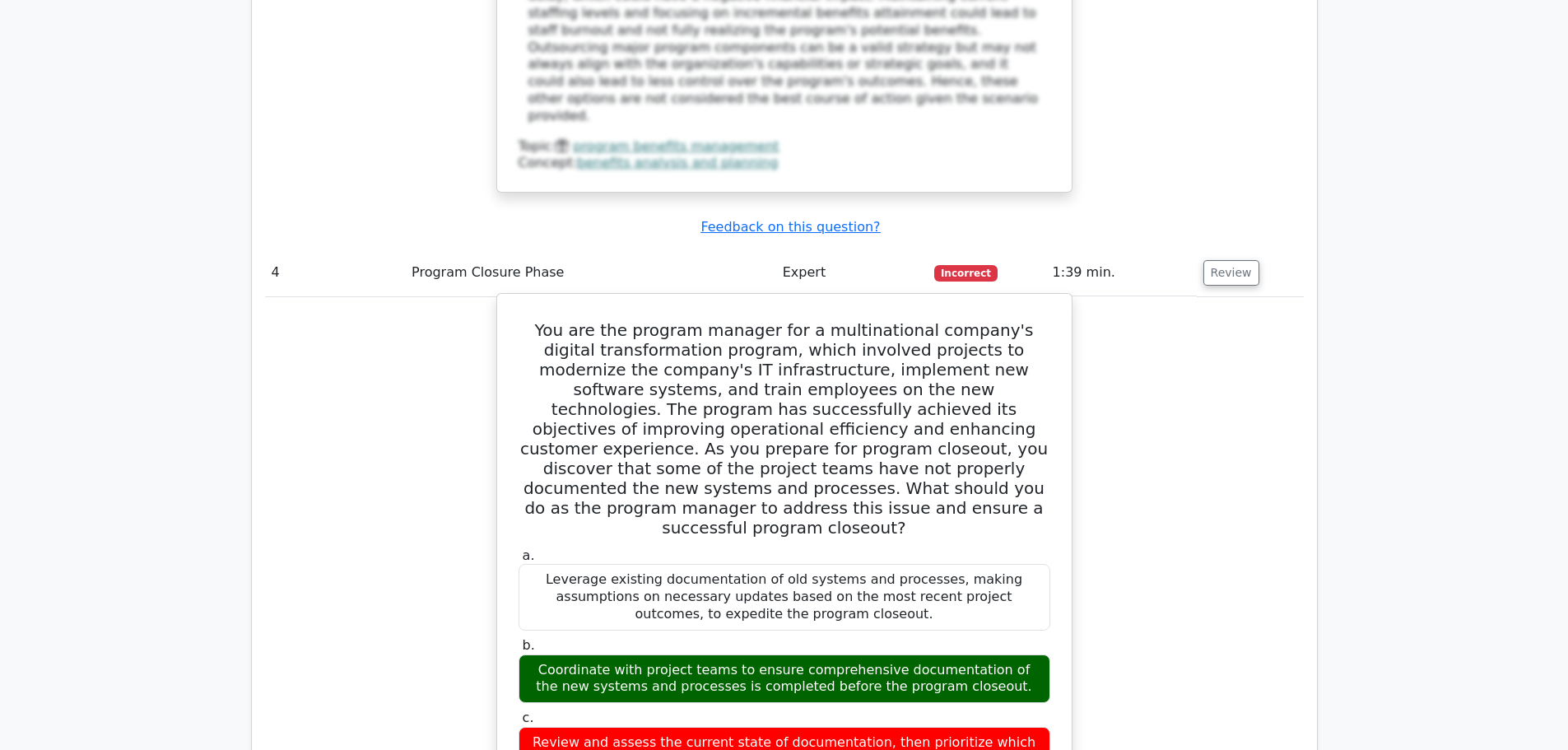
scroll to position [4199, 0]
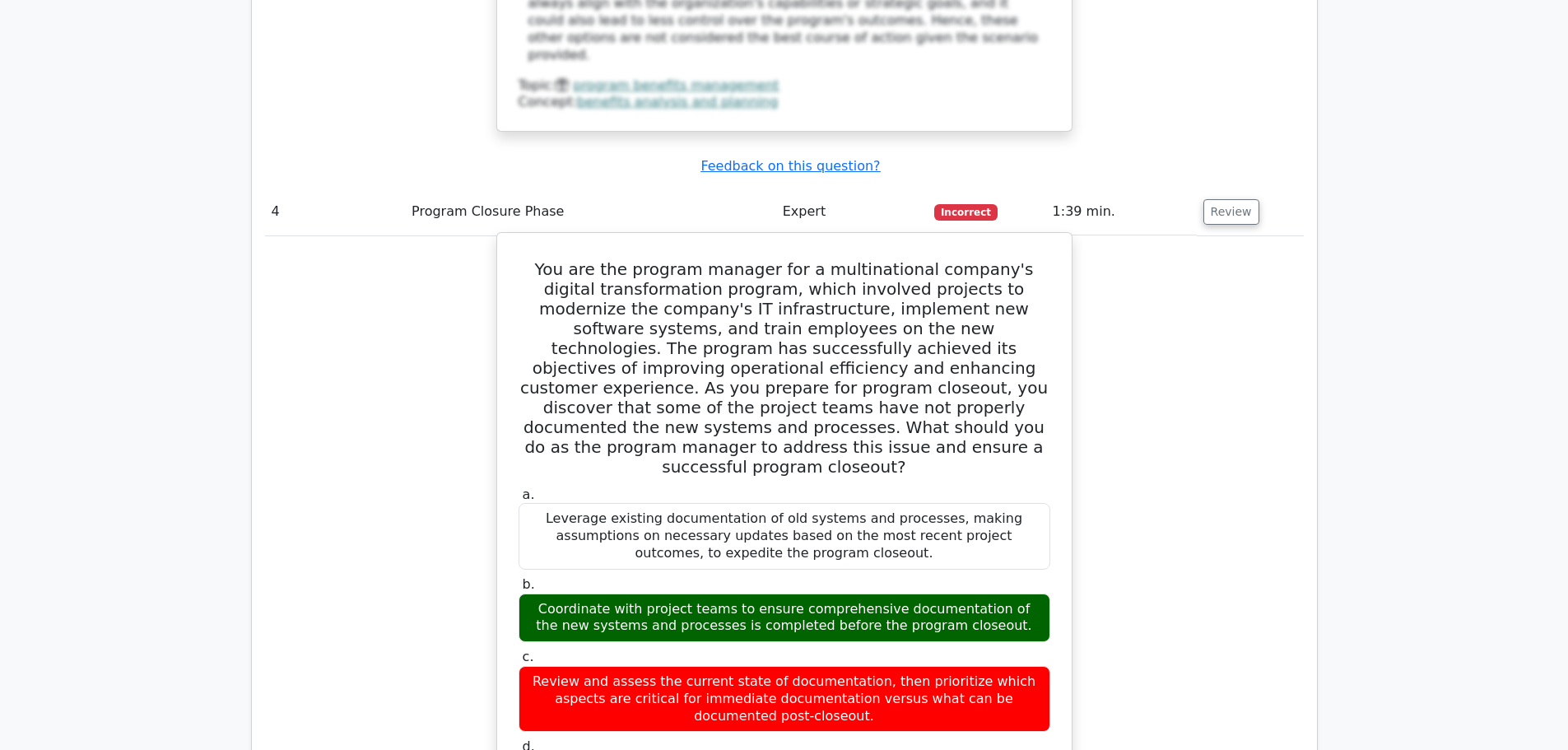
drag, startPoint x: 533, startPoint y: 285, endPoint x: 1030, endPoint y: 542, distance: 559.5
click at [1030, 542] on div "You are the program manager for a multinational company's digital transformatio…" at bounding box center [784, 685] width 562 height 891
copy div "You are the program manager for a multinational company's digital transformatio…"
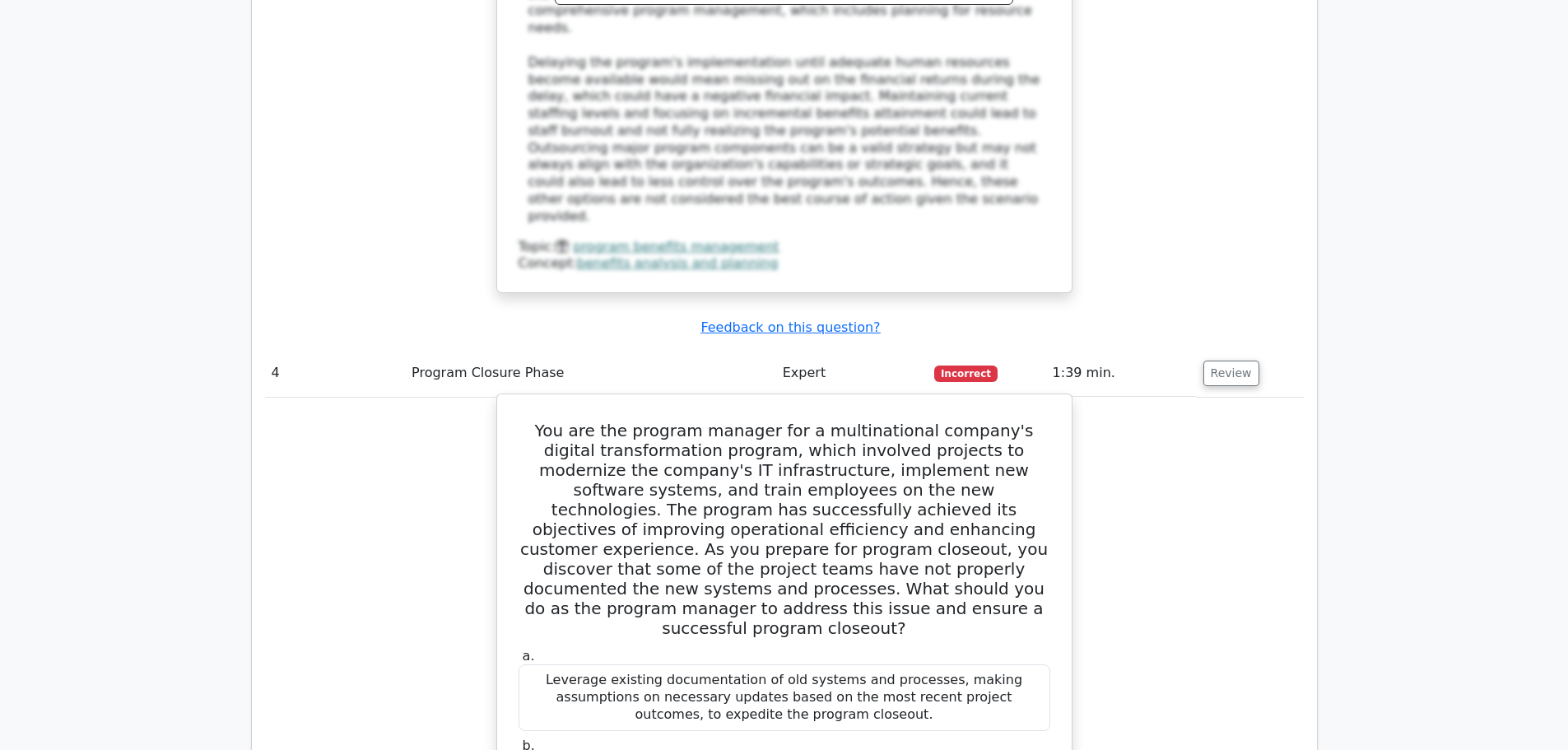
scroll to position [4035, 0]
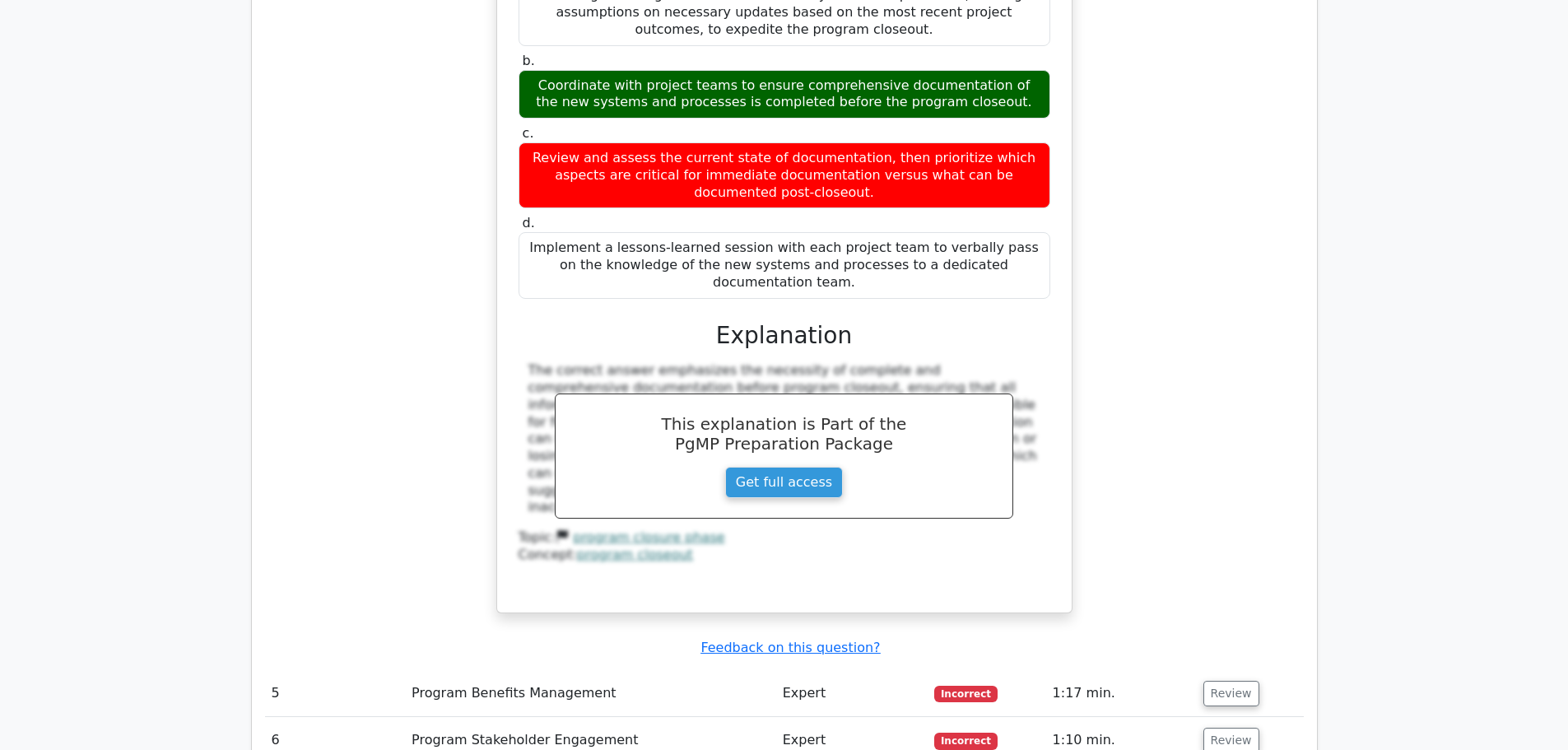
scroll to position [4941, 0]
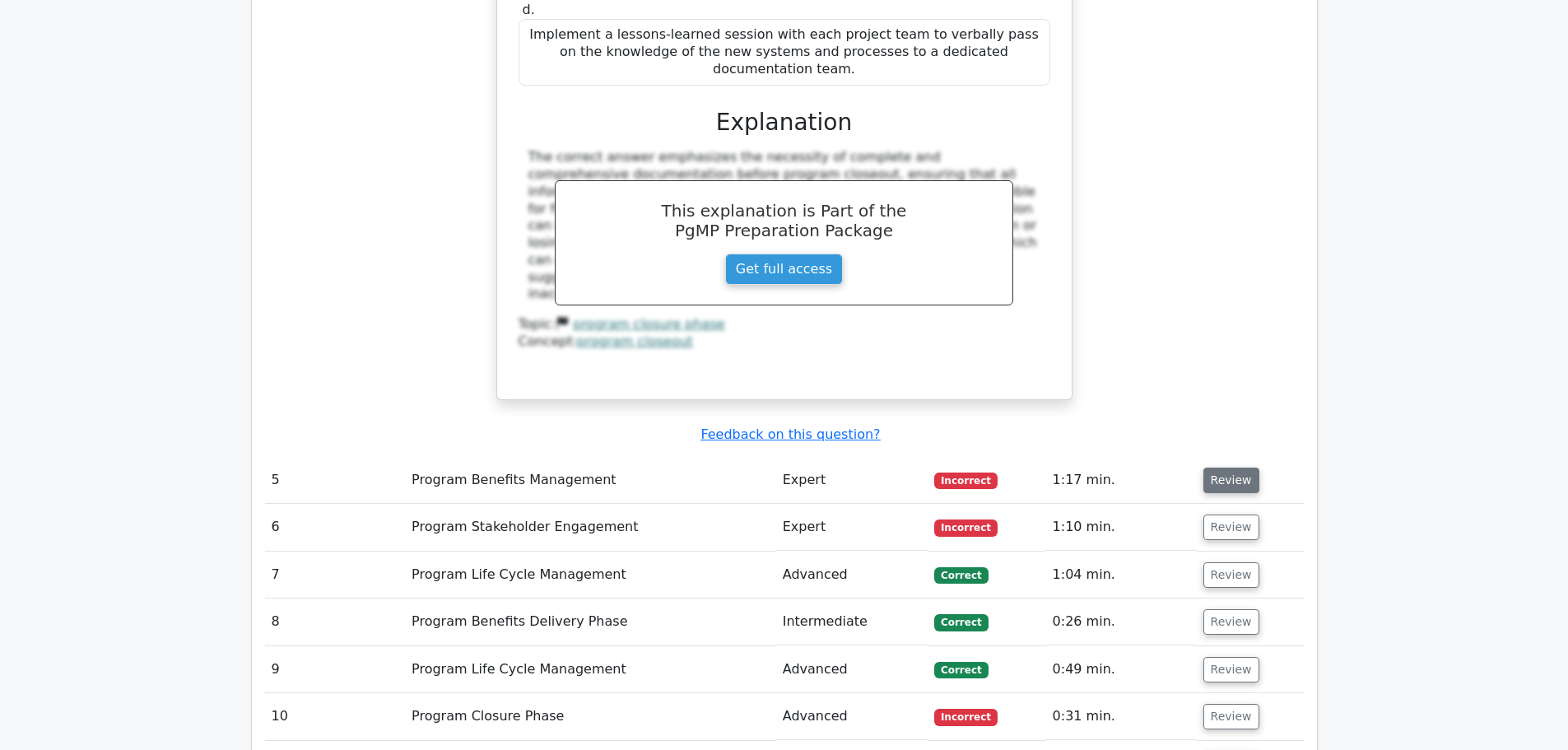
click at [1233, 468] on button "Review" at bounding box center [1231, 480] width 56 height 25
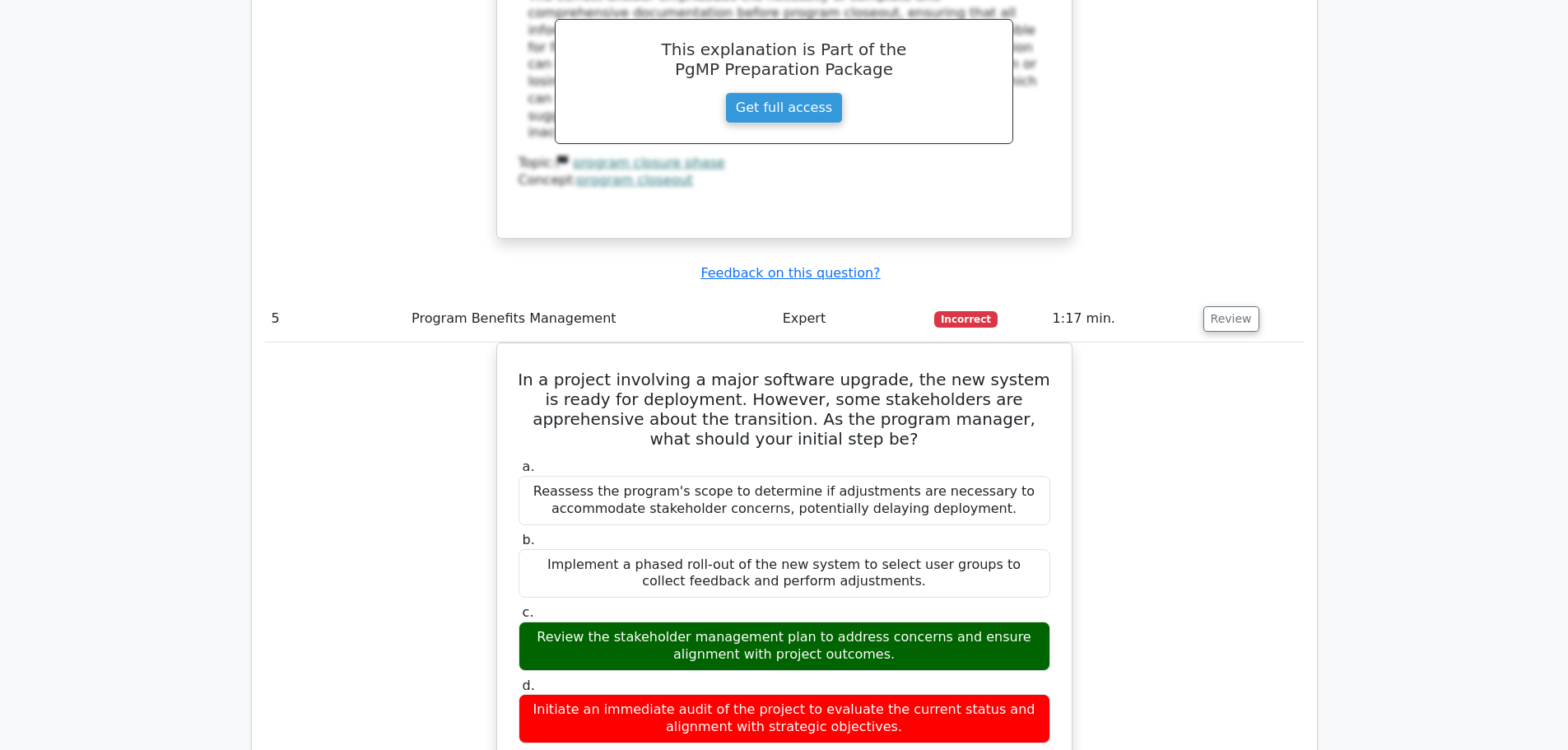
scroll to position [5105, 0]
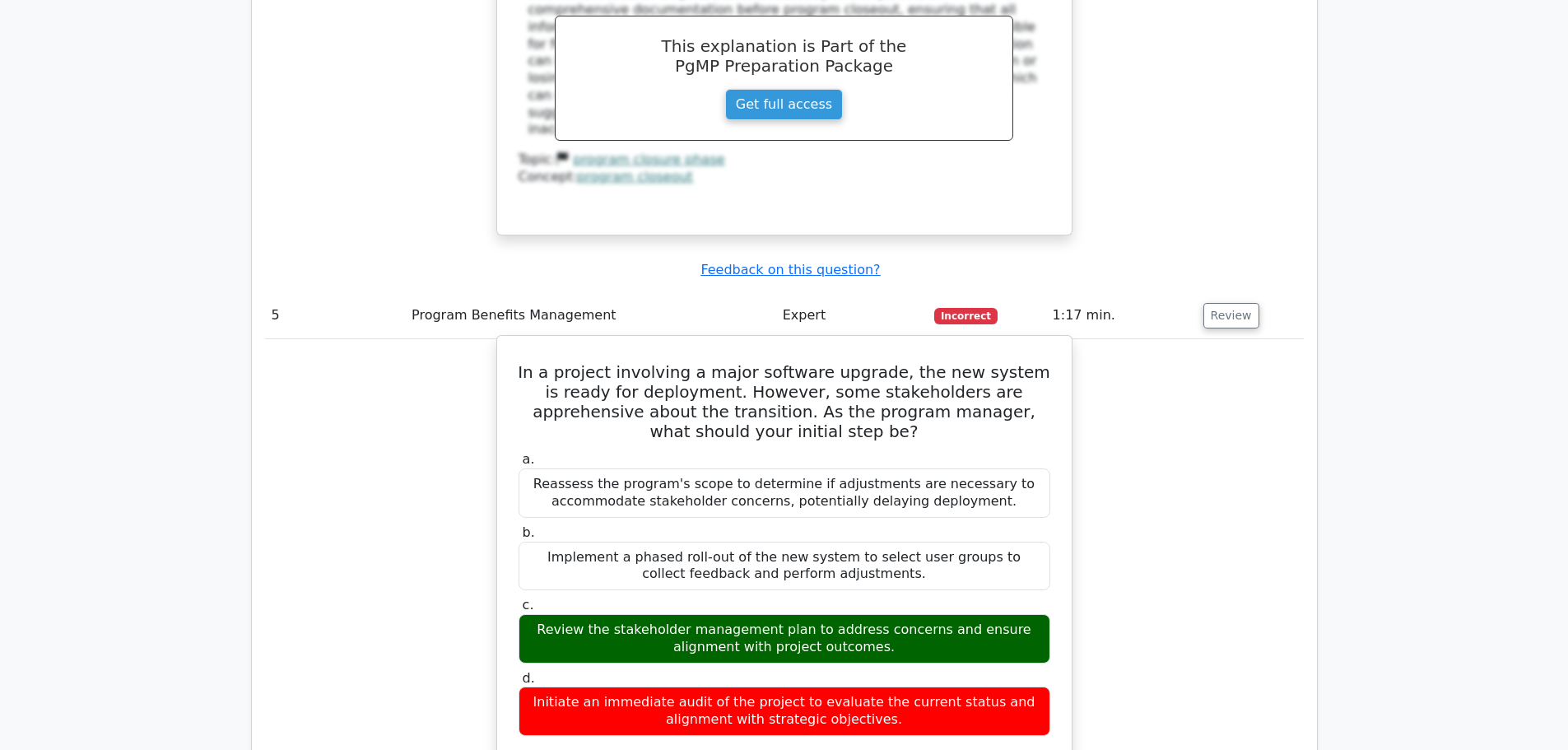
drag, startPoint x: 525, startPoint y: 102, endPoint x: 933, endPoint y: 454, distance: 538.9
click at [933, 454] on div "In a project involving a major software upgrade, the new system is ready for de…" at bounding box center [784, 670] width 562 height 654
copy div "In a project involving a major software upgrade, the new system is ready for de…"
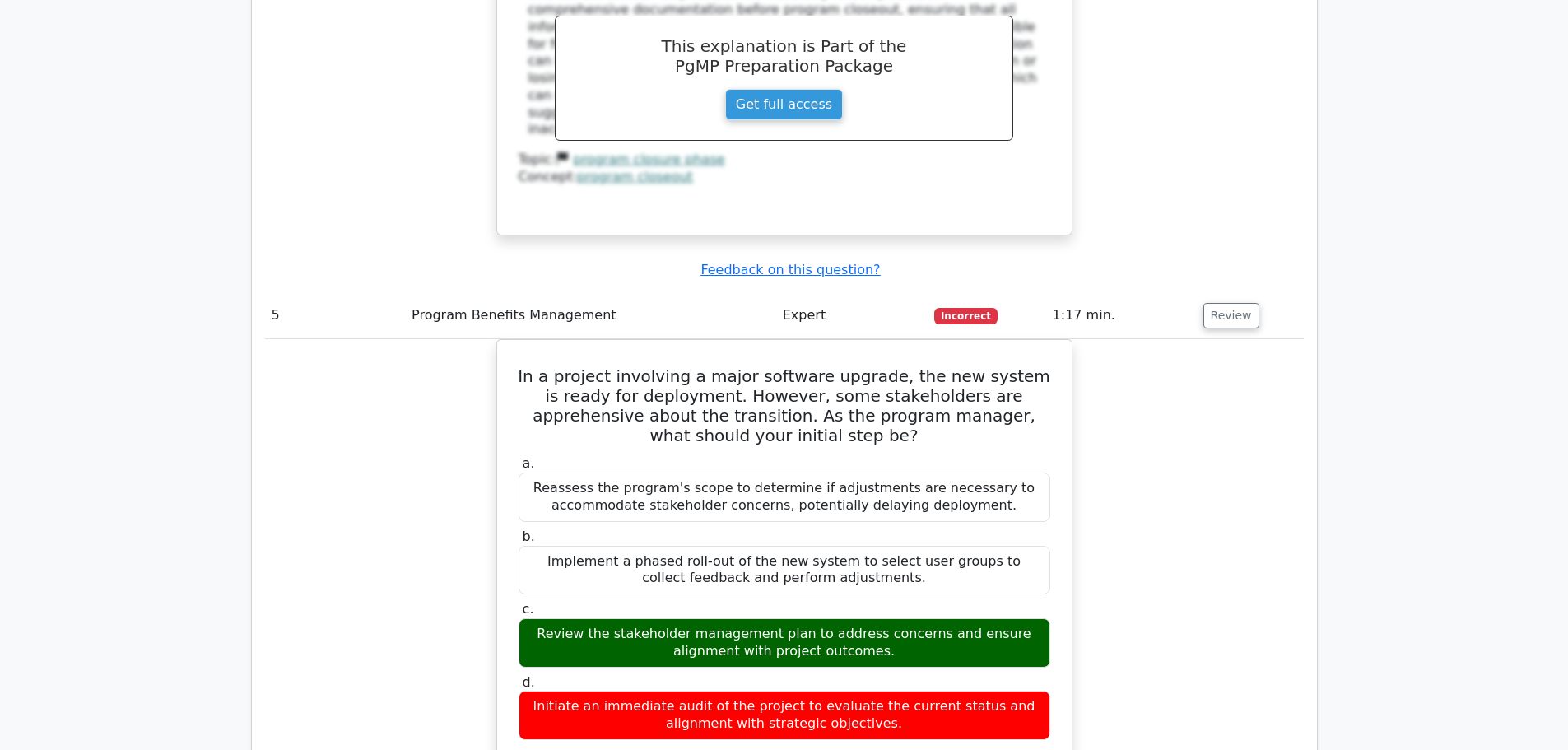
click at [1199, 339] on div "In a project involving a major software upgrade, the new system is ready for de…" at bounding box center [785, 684] width 1039 height 689
click at [1210, 376] on div "In a project involving a major software upgrade, the new system is ready for de…" at bounding box center [785, 684] width 1039 height 689
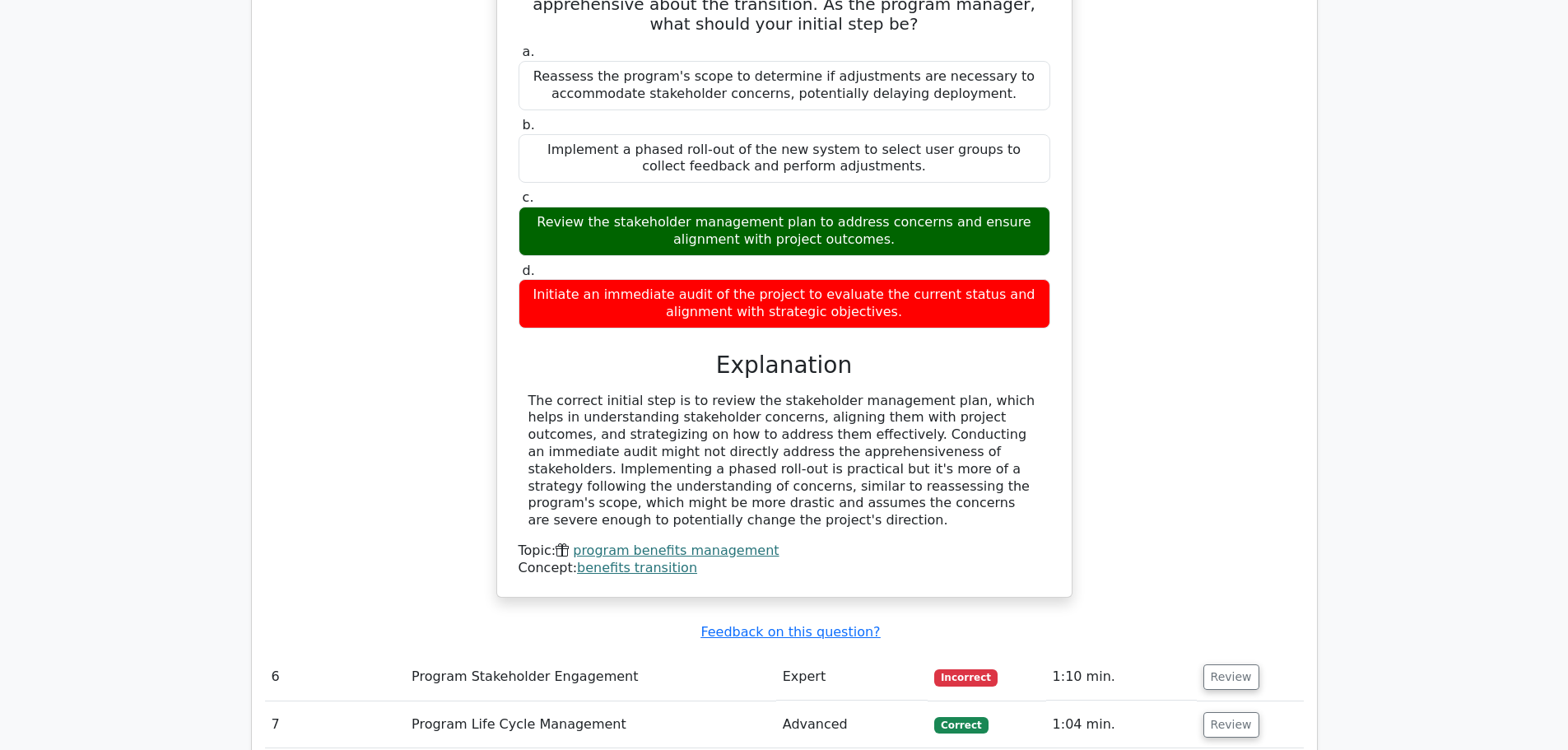
scroll to position [5599, 0]
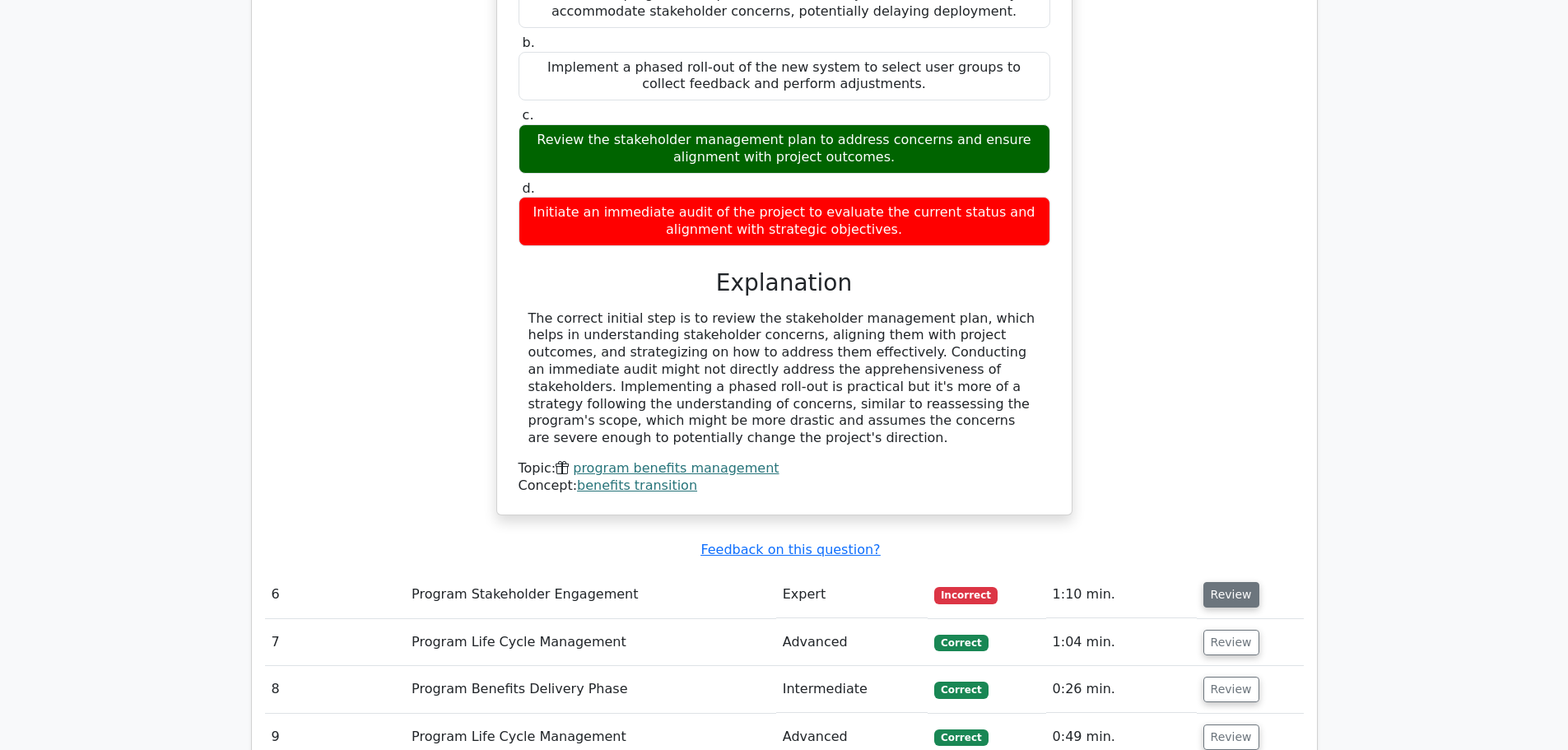
click at [1221, 582] on button "Review" at bounding box center [1231, 594] width 56 height 25
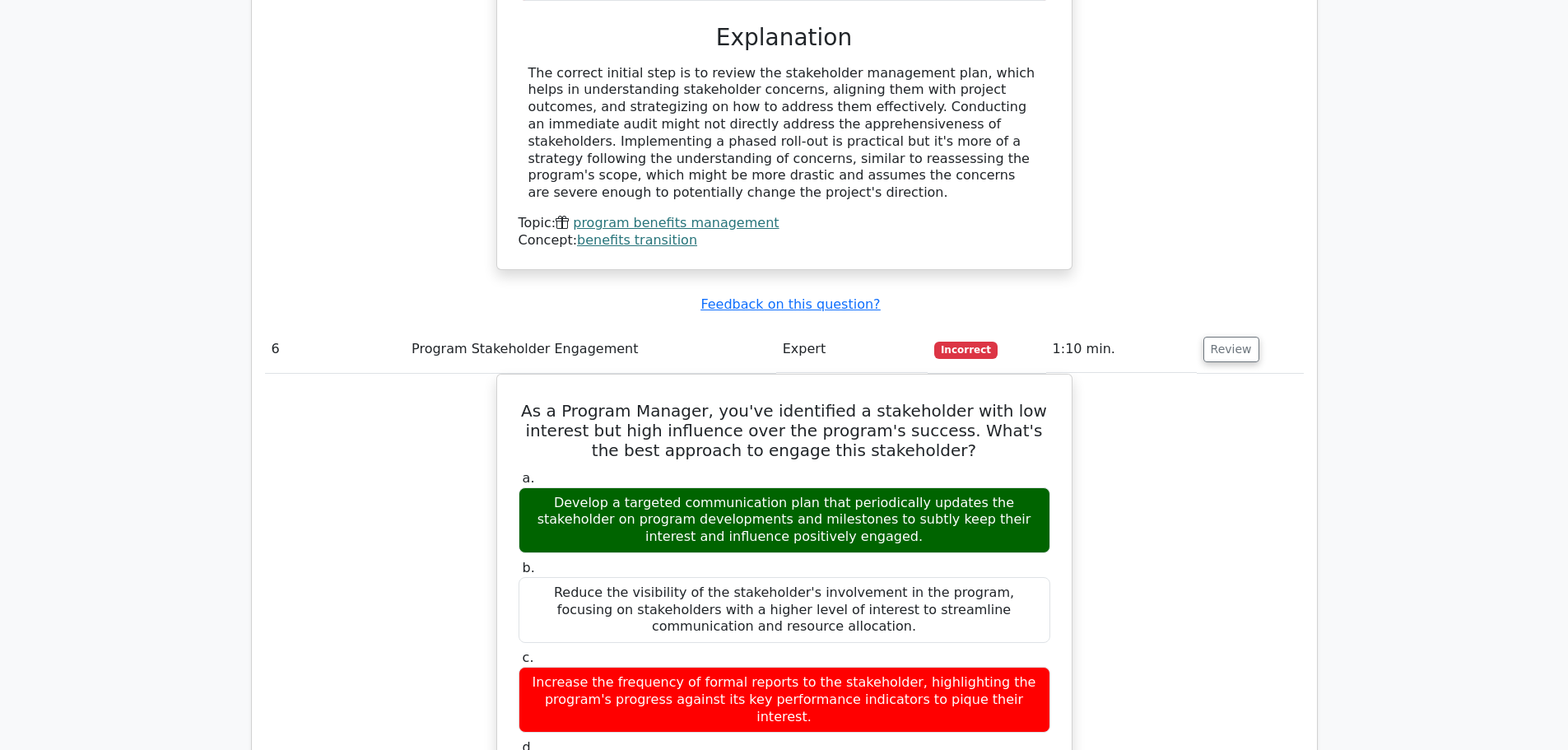
scroll to position [5846, 0]
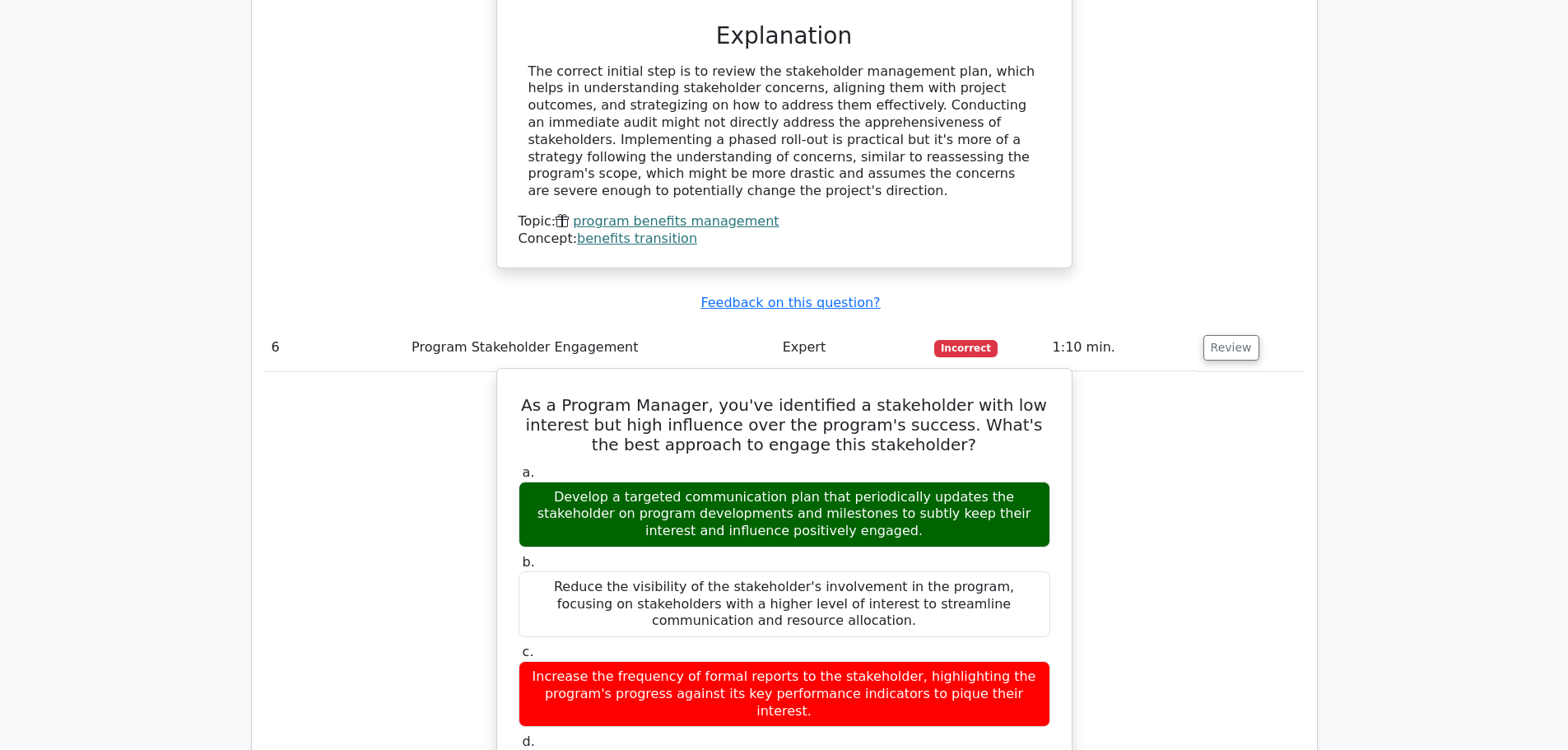
drag, startPoint x: 547, startPoint y: 115, endPoint x: 1045, endPoint y: 492, distance: 624.6
click at [1045, 492] on div "As a Program Manager, you've identified a stakeholder with low interest but hig…" at bounding box center [784, 750] width 562 height 749
copy div "As a Program Manager, you've identified a stakeholder with low interest but hig…"
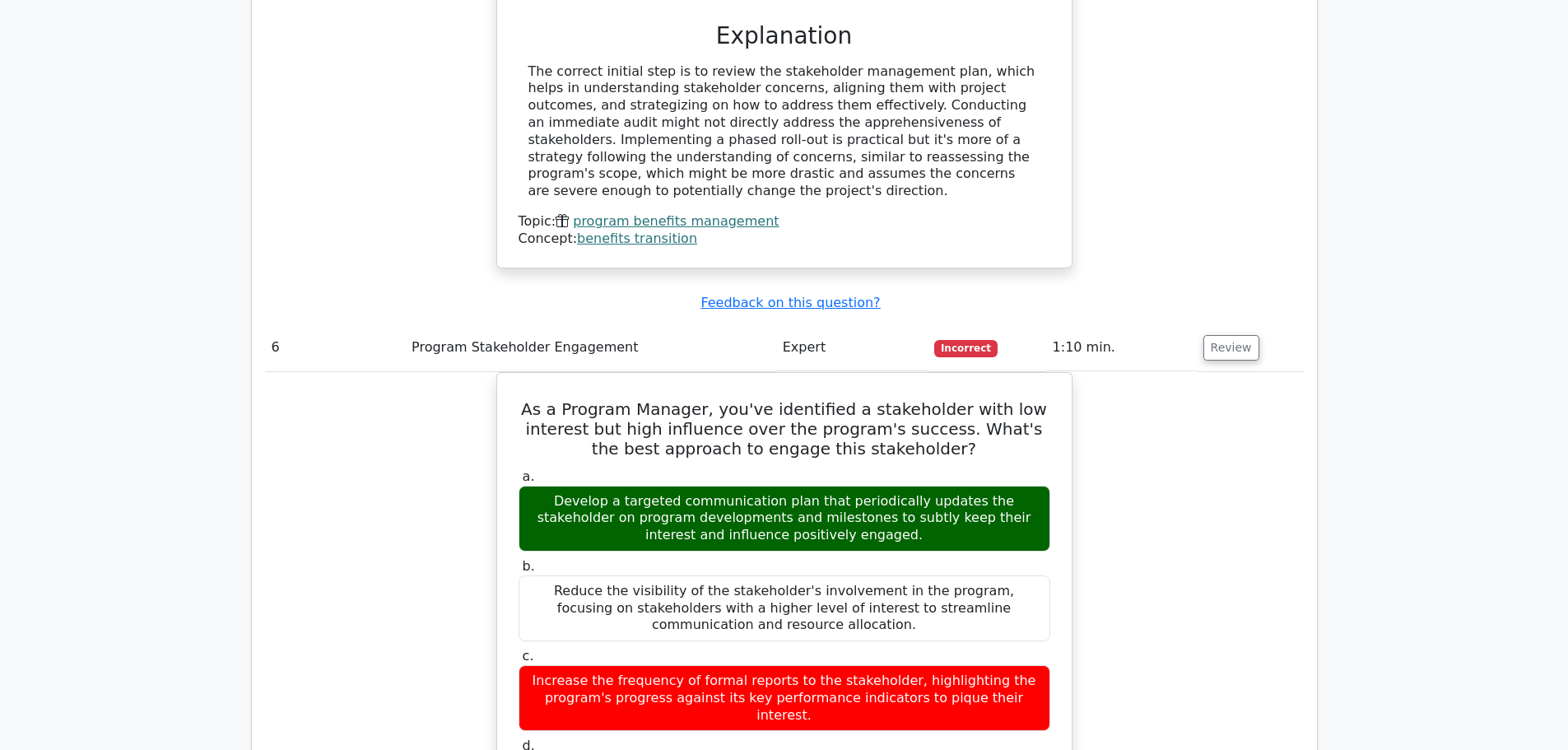
click at [1169, 397] on div "As a Program Manager, you've identified a stakeholder with low interest but hig…" at bounding box center [785, 764] width 1039 height 784
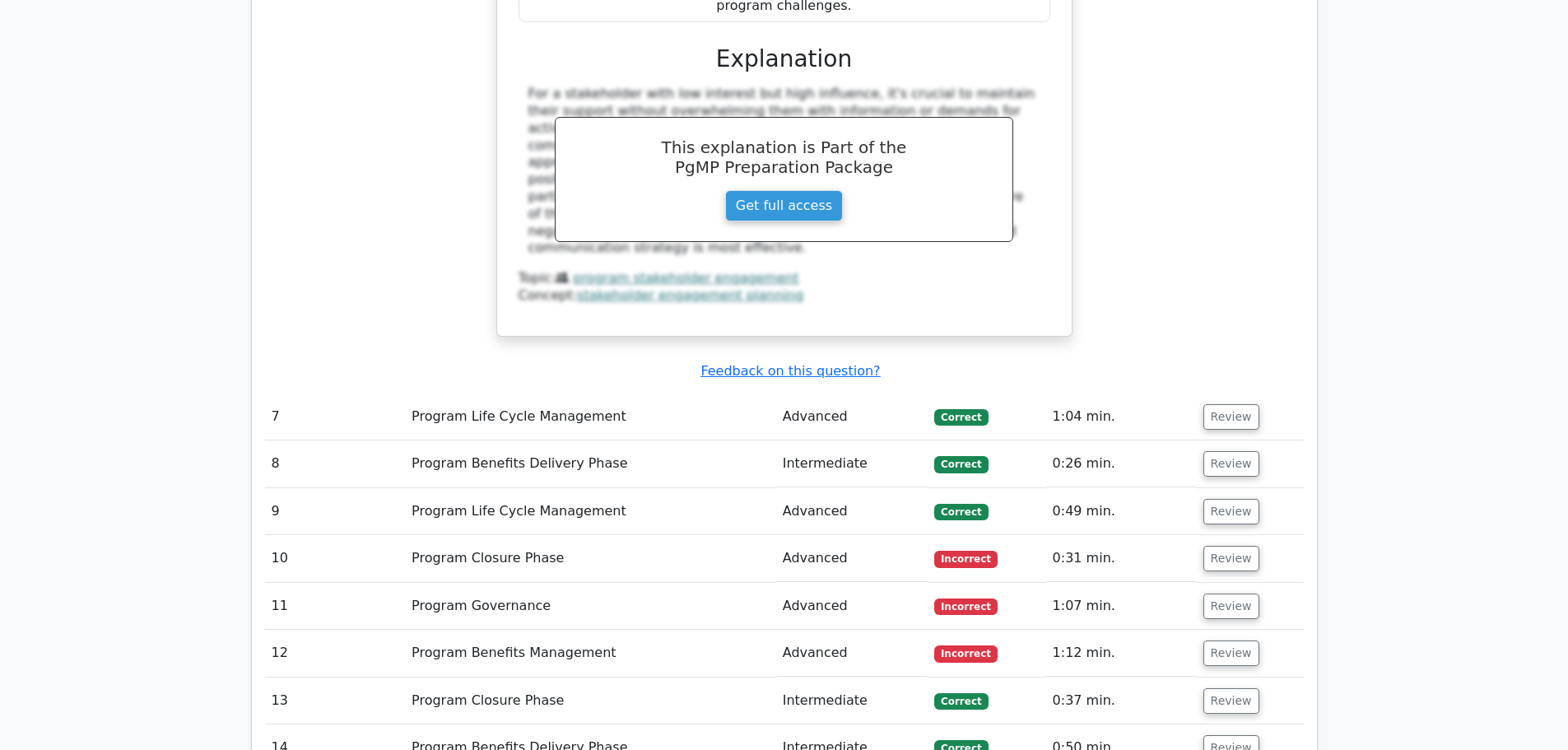
scroll to position [6669, 0]
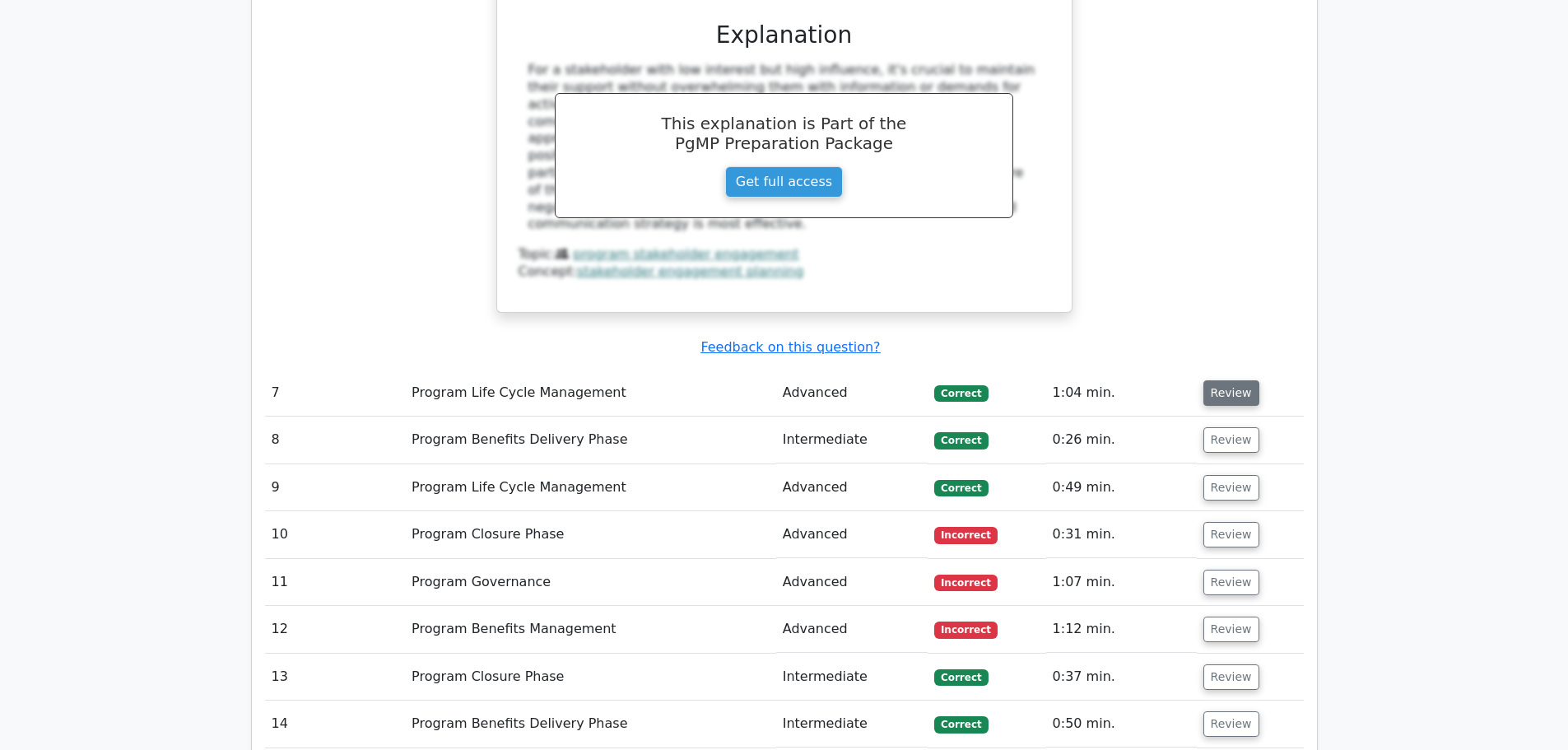
click at [1216, 381] on button "Review" at bounding box center [1231, 393] width 56 height 25
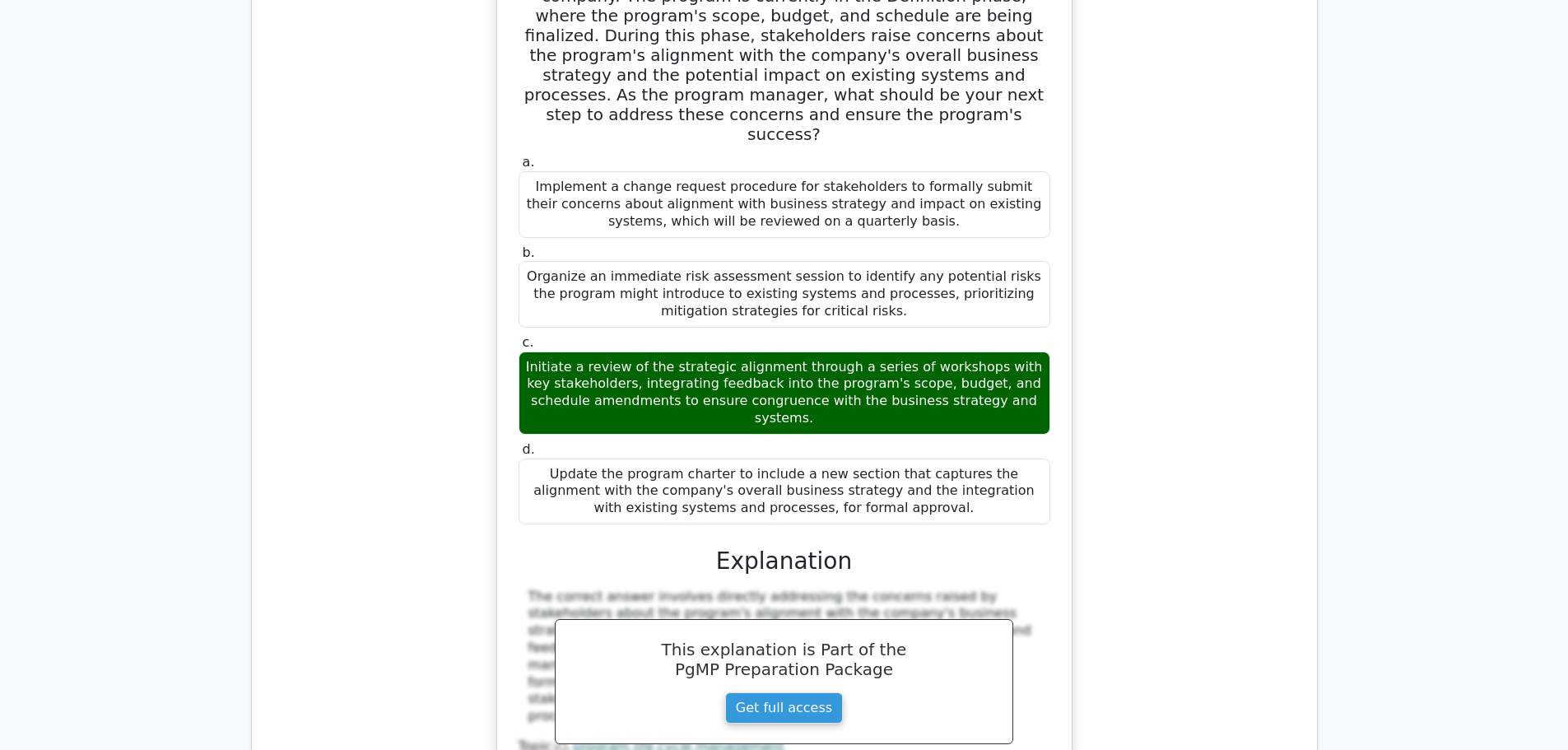
scroll to position [7246, 0]
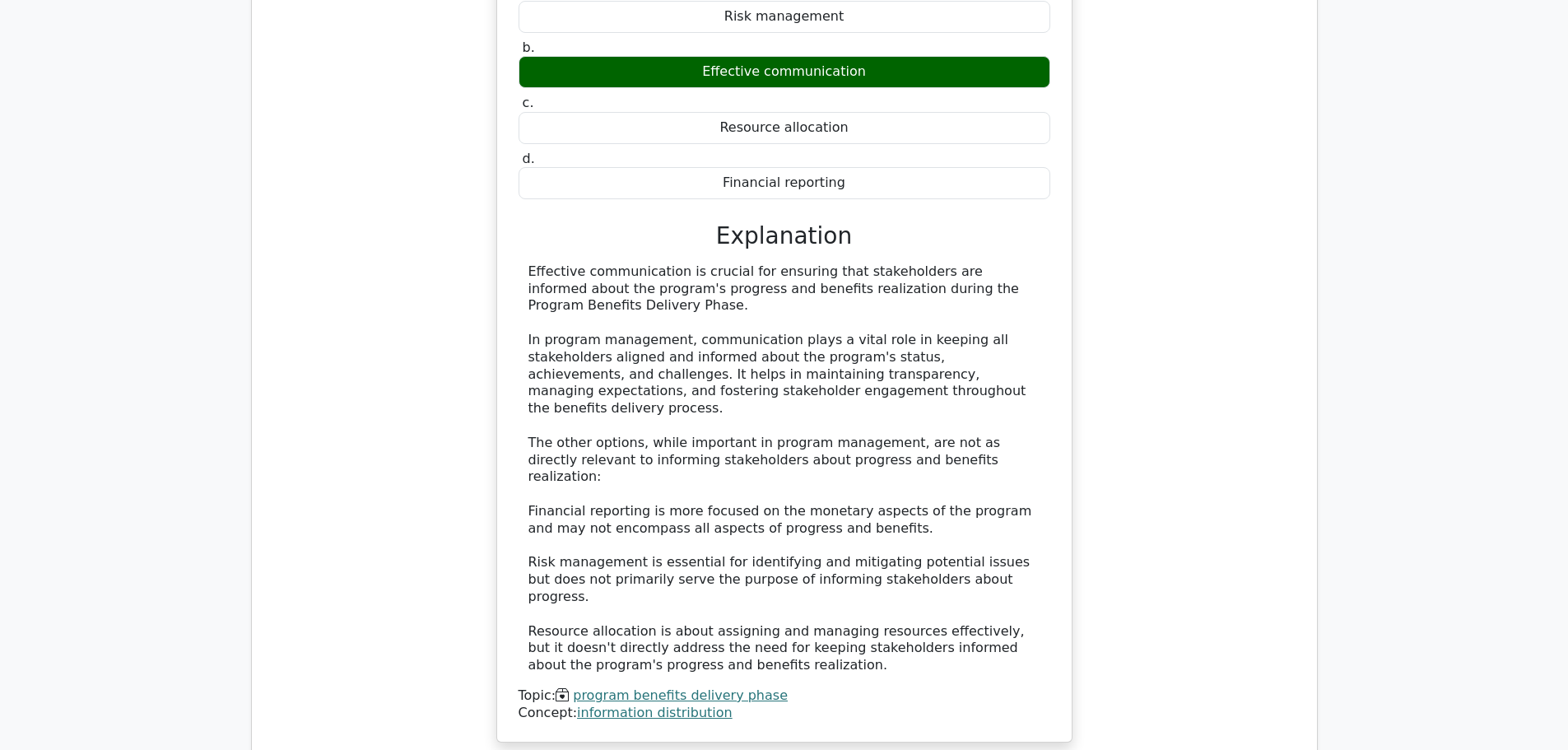
scroll to position [8234, 0]
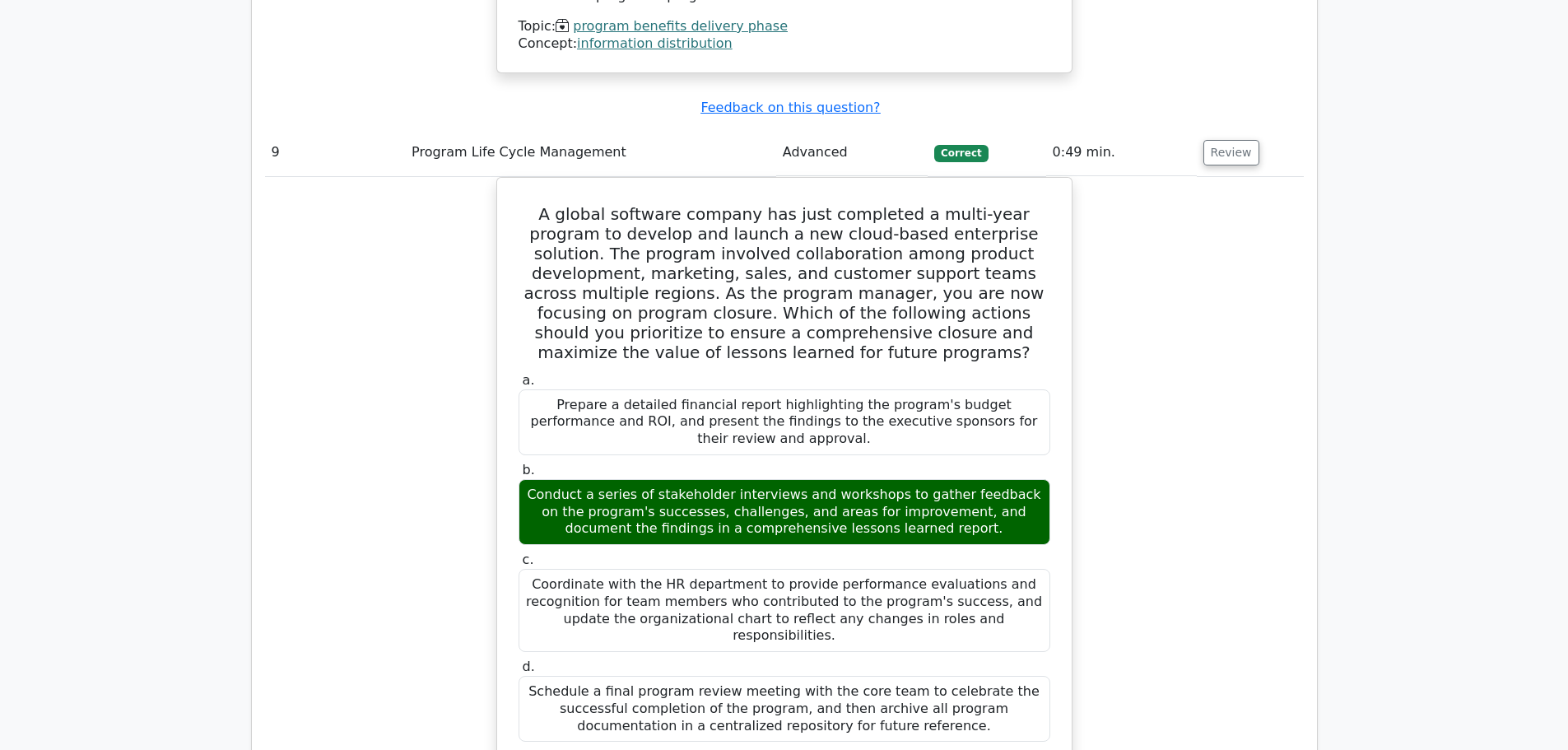
scroll to position [9222, 0]
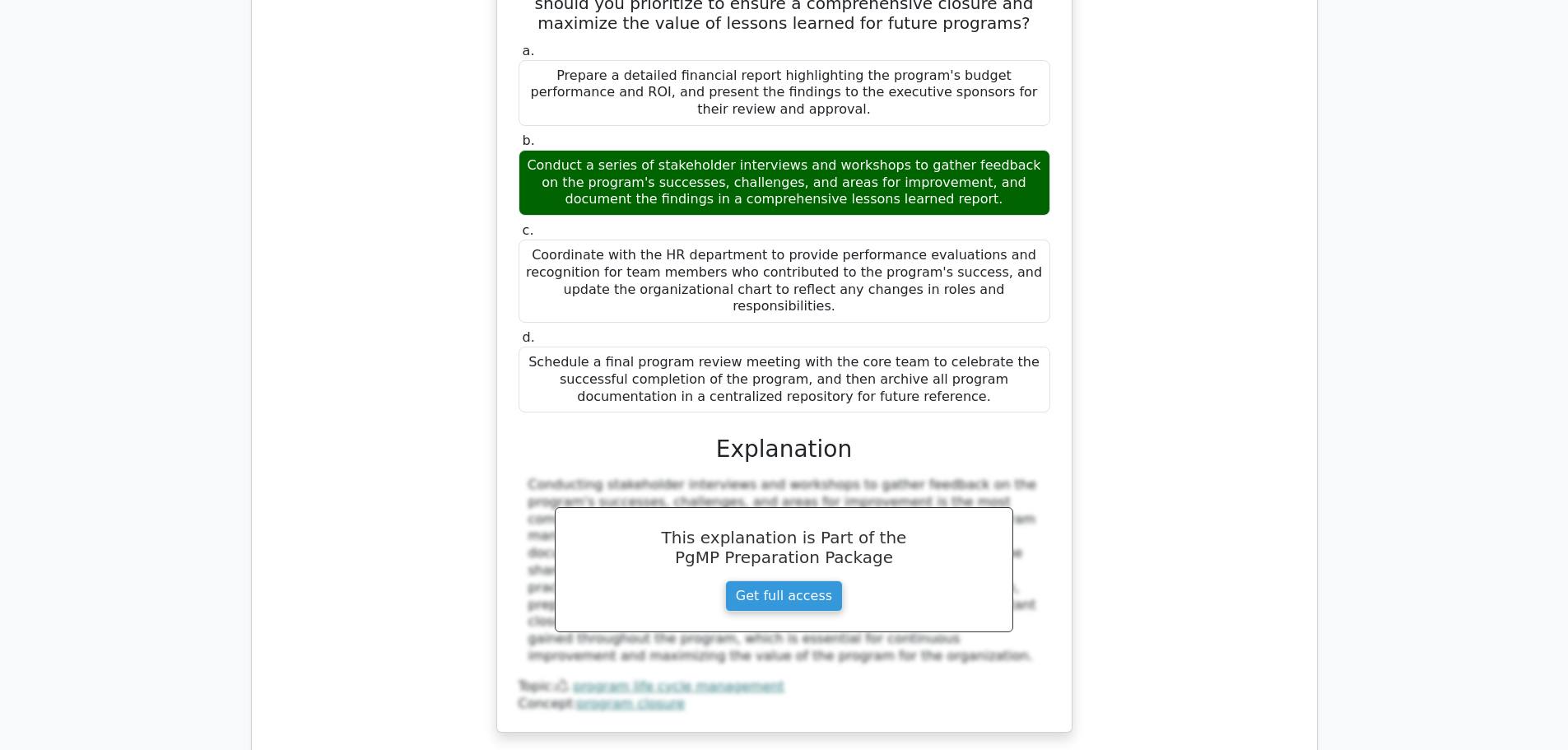
drag, startPoint x: 546, startPoint y: 384, endPoint x: 1035, endPoint y: 599, distance: 534.2
copy div "What is a crucial step in the program financial closure process? a. Conducting …"
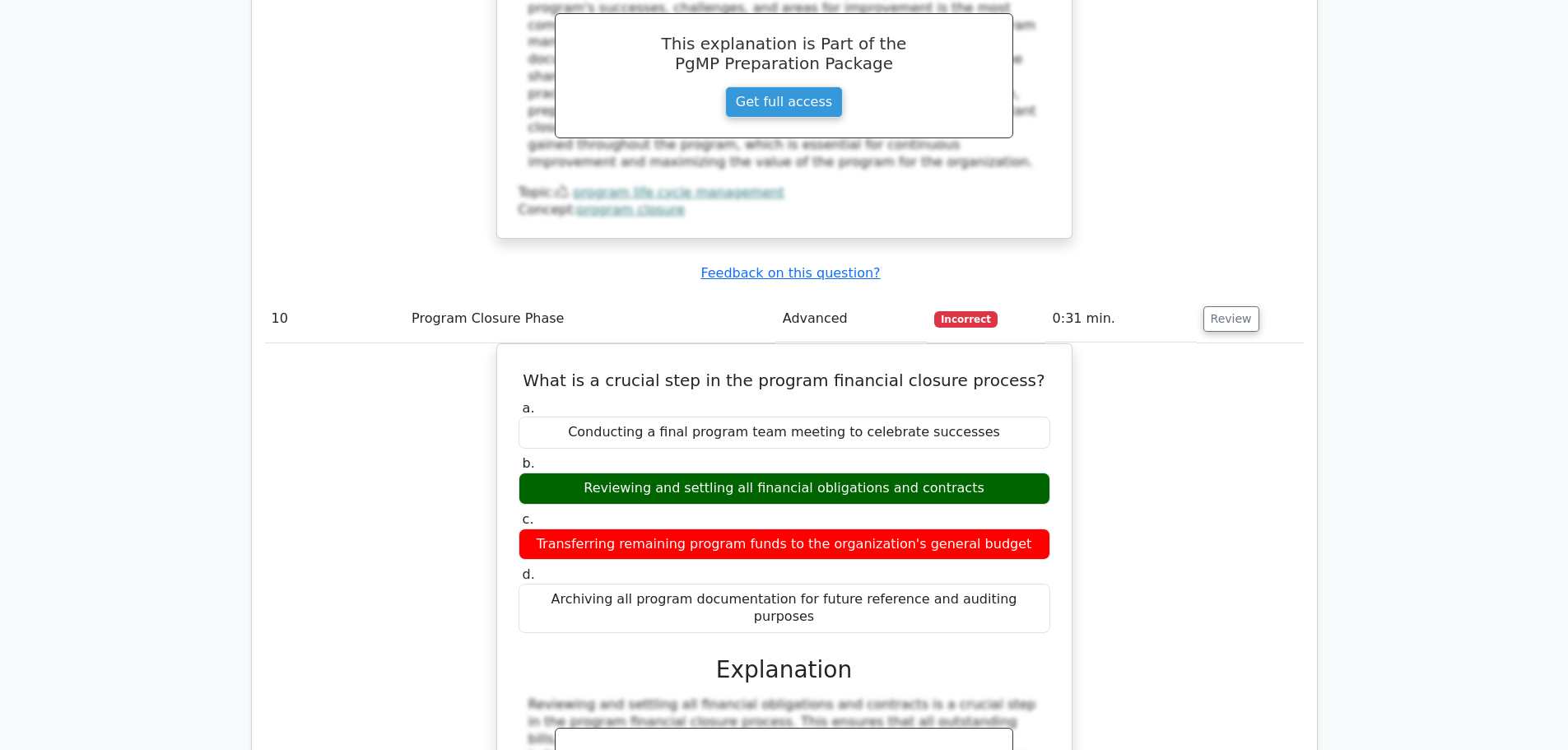
scroll to position [10128, 0]
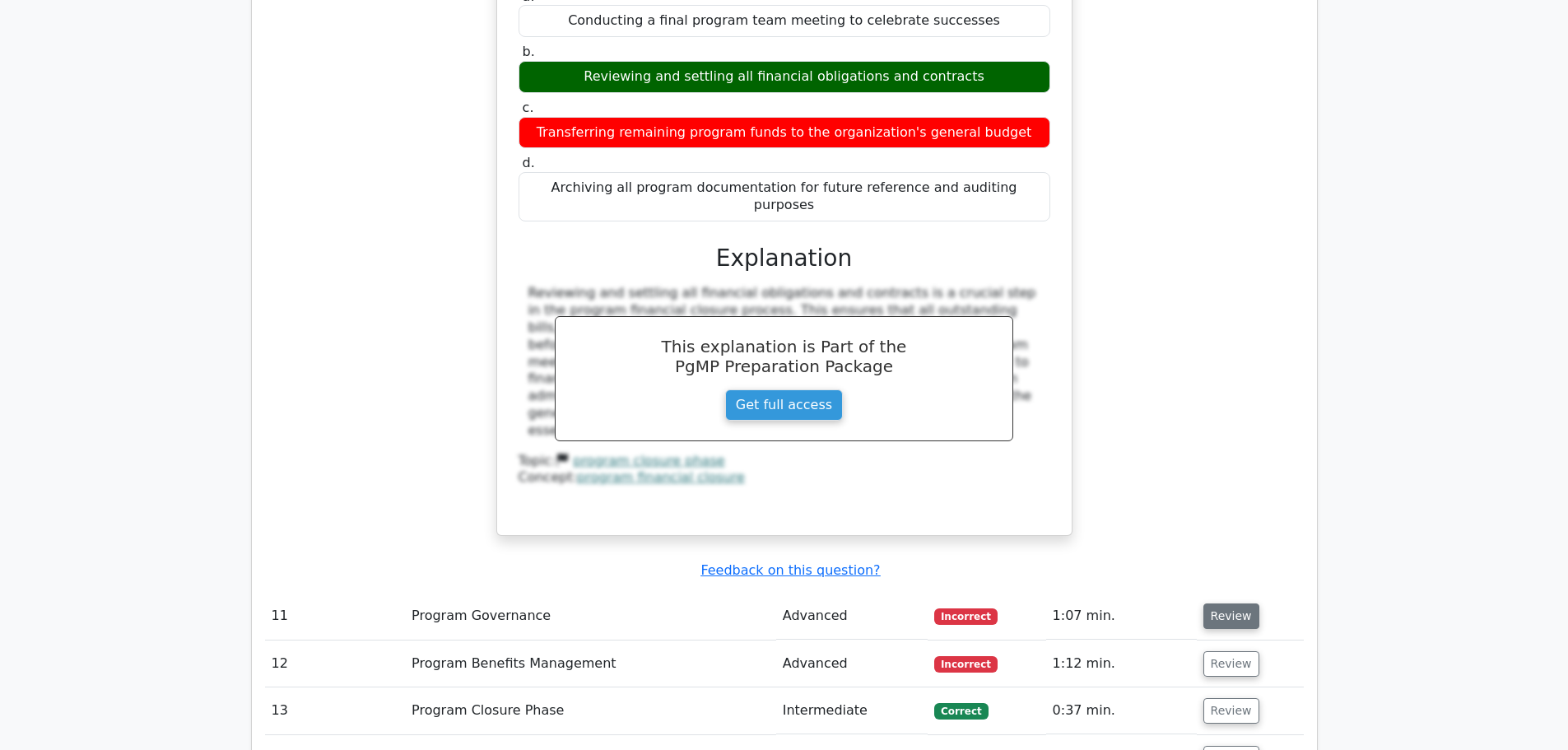
click at [1214, 603] on button "Review" at bounding box center [1231, 615] width 56 height 25
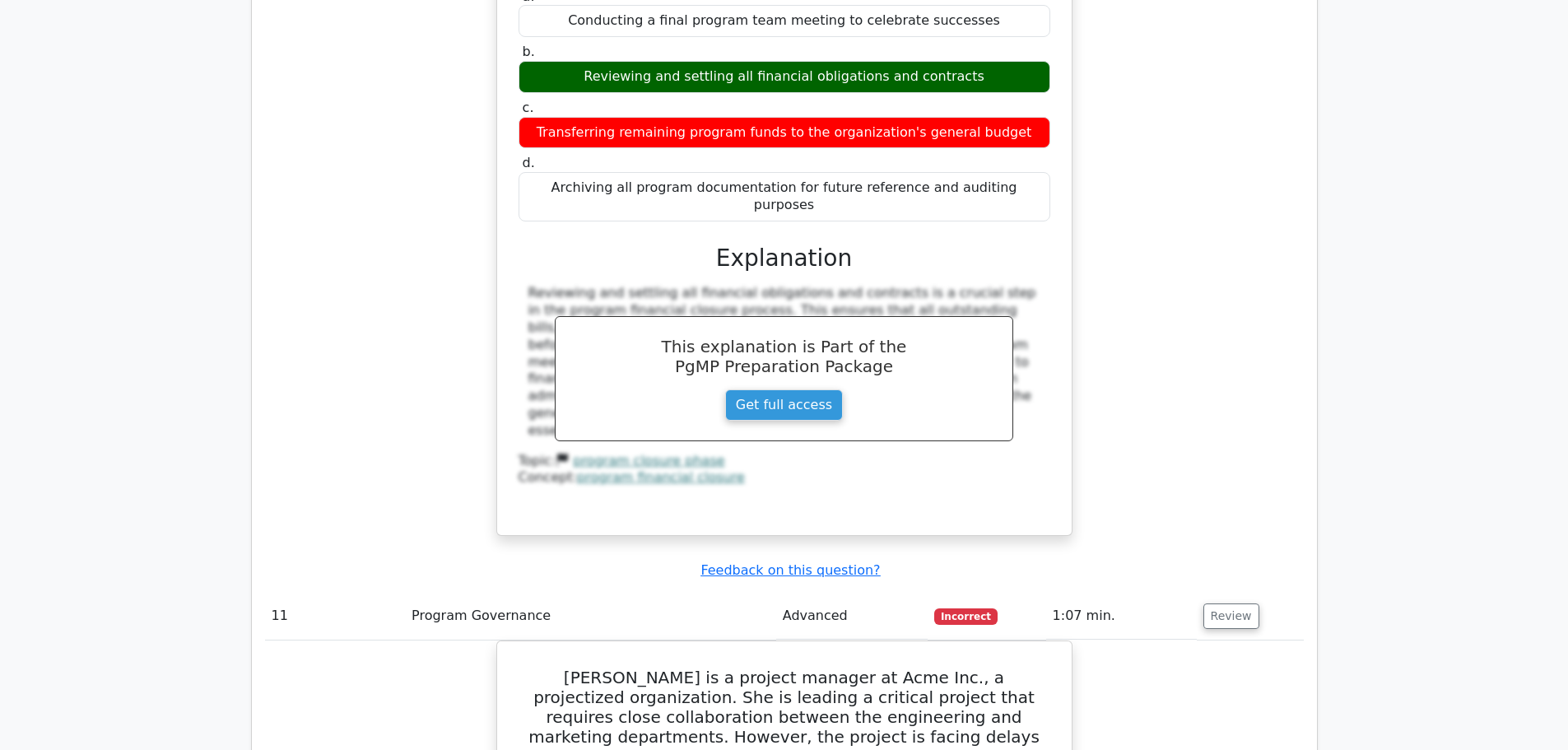
drag, startPoint x: 521, startPoint y: 173, endPoint x: 1072, endPoint y: 577, distance: 683.2
copy div "Jane is a project manager at Acme Inc., a projectized organization. She is lead…"
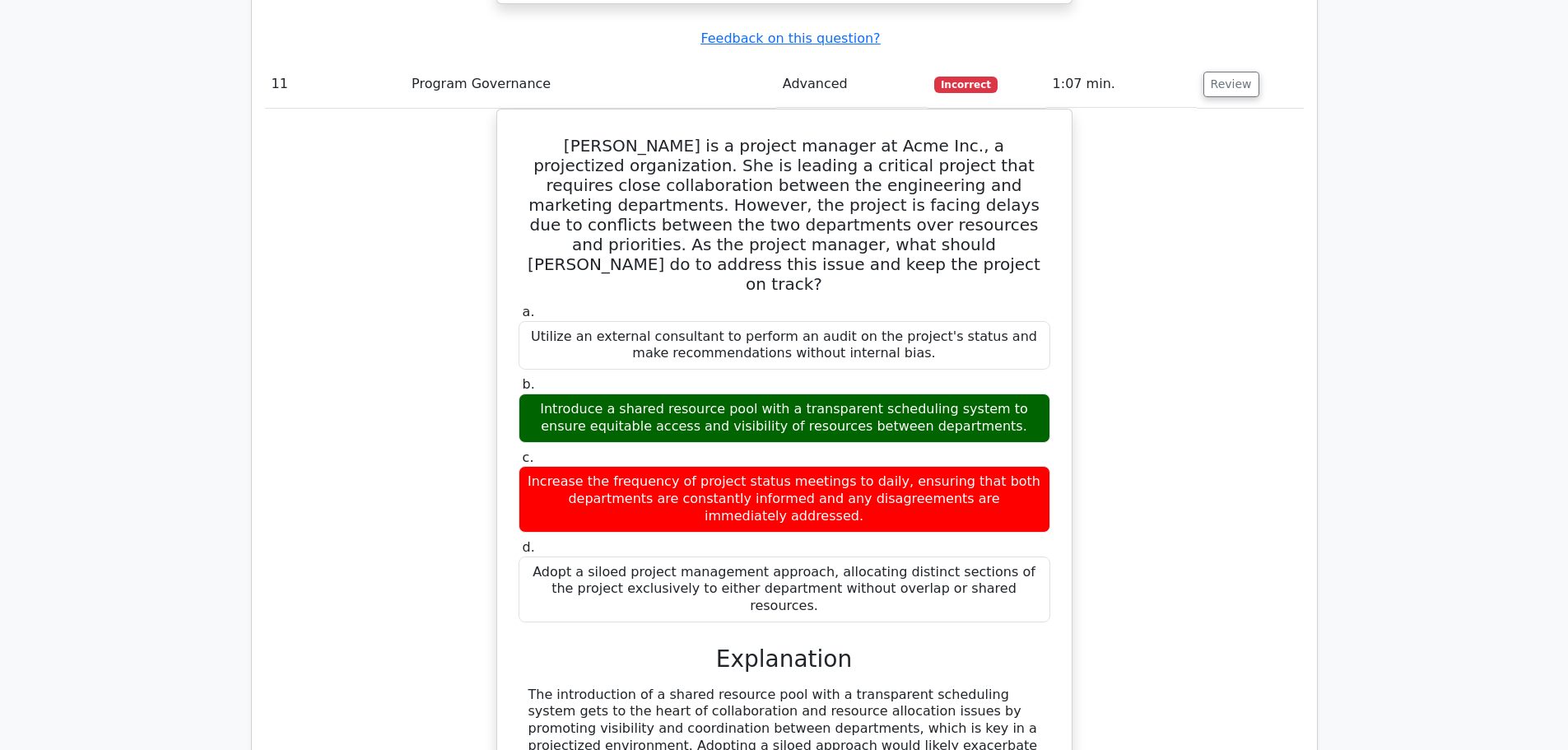
scroll to position [10787, 0]
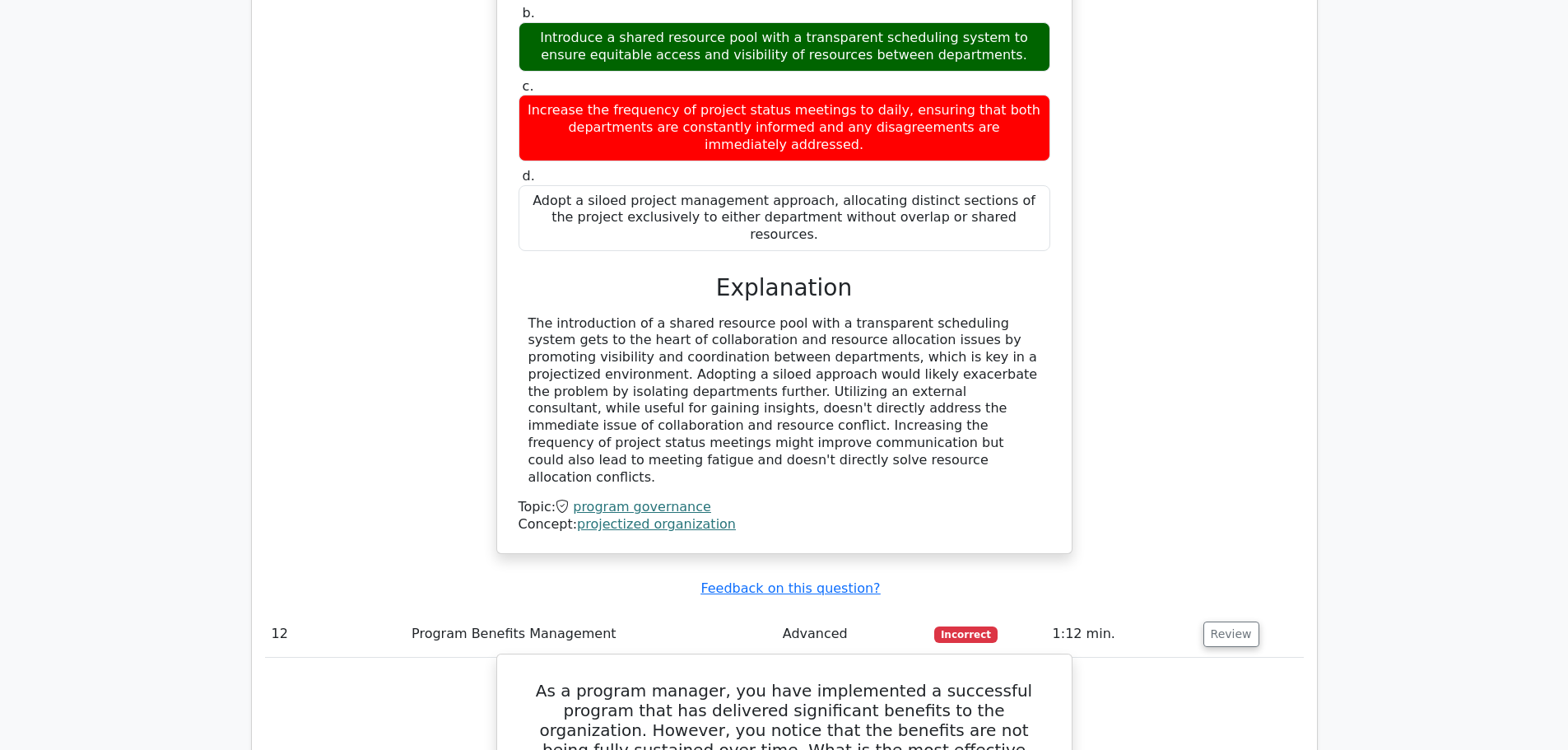
scroll to position [10951, 0]
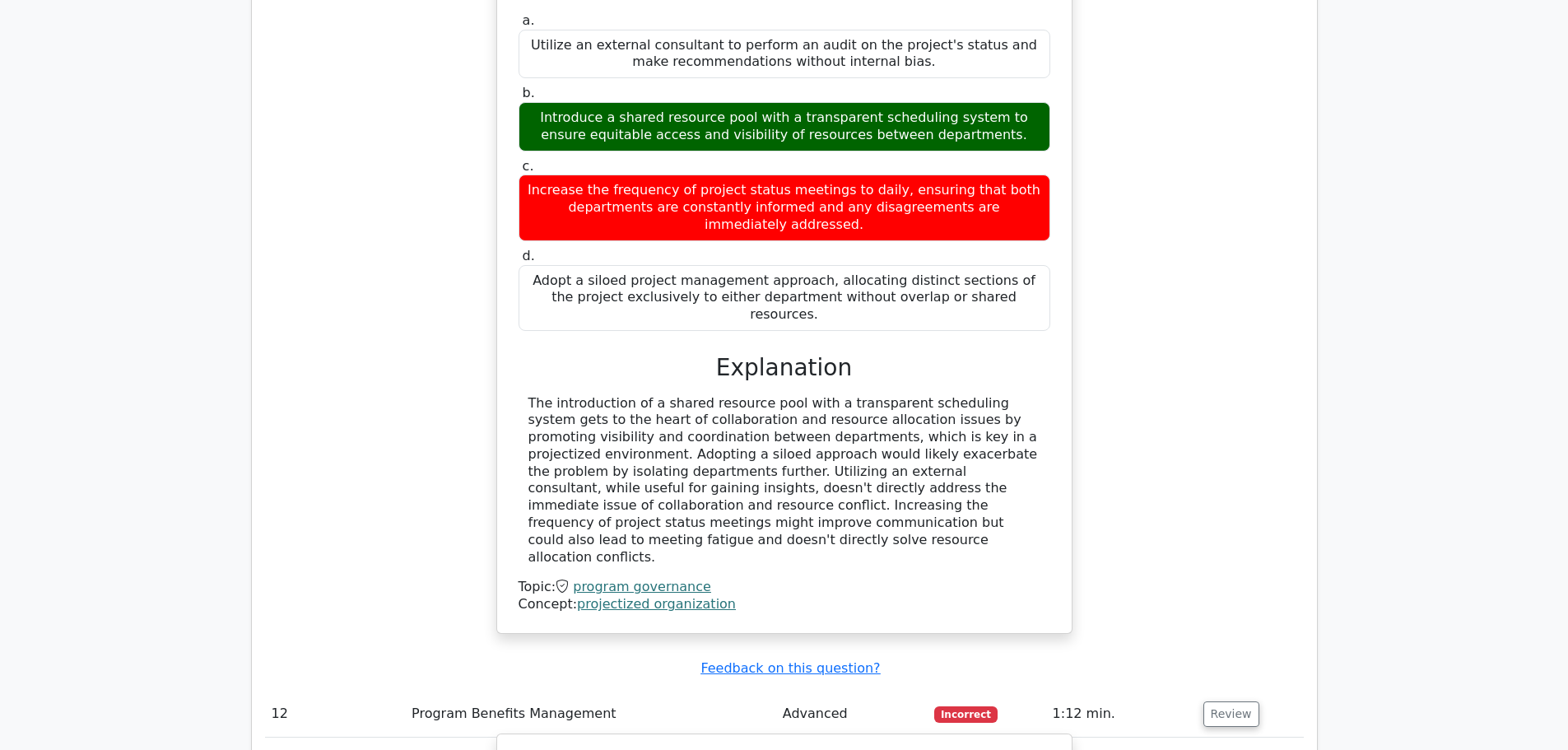
drag, startPoint x: 526, startPoint y: 181, endPoint x: 953, endPoint y: 611, distance: 606.0
copy div "As a program manager, you have implemented a successful program that has delive…"
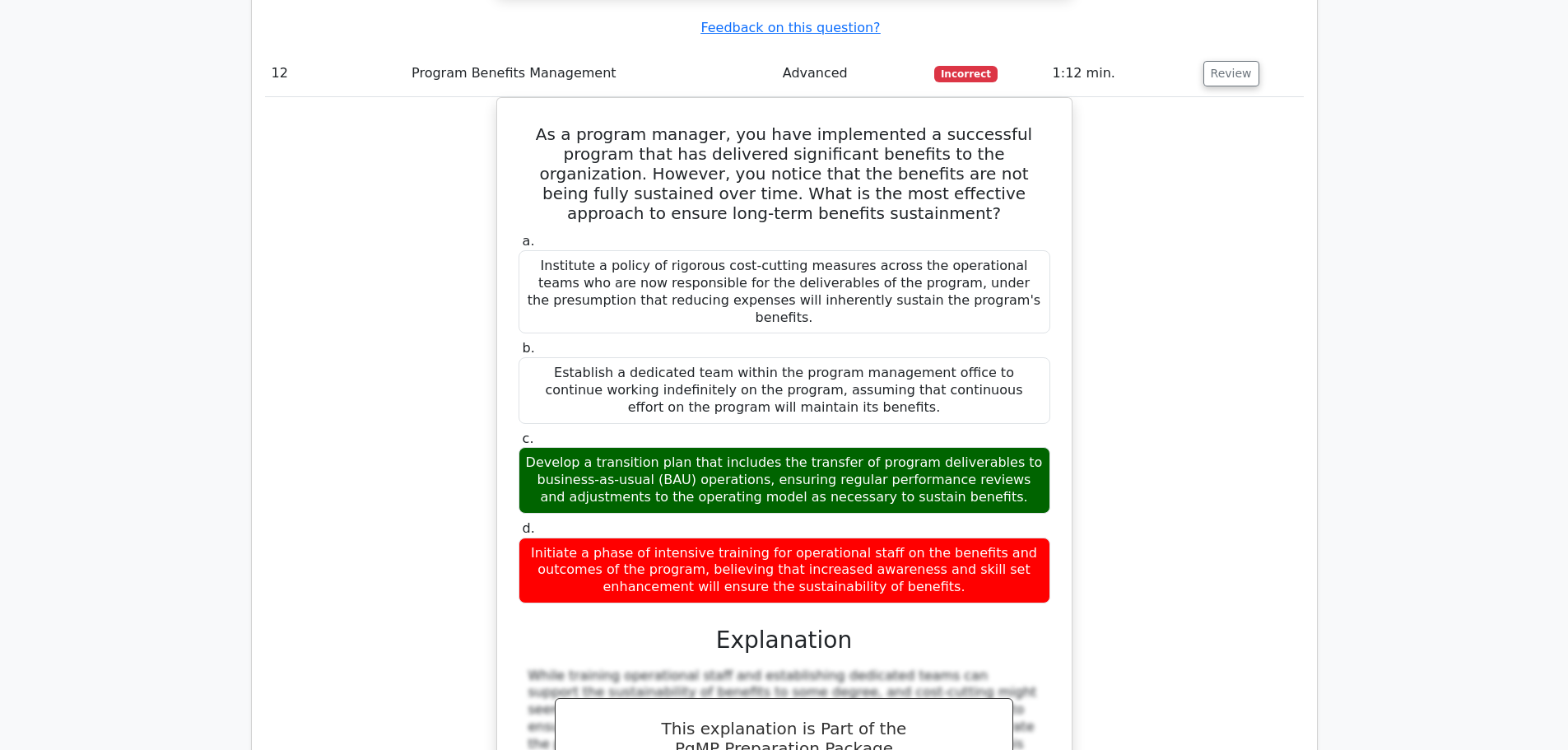
scroll to position [11692, 0]
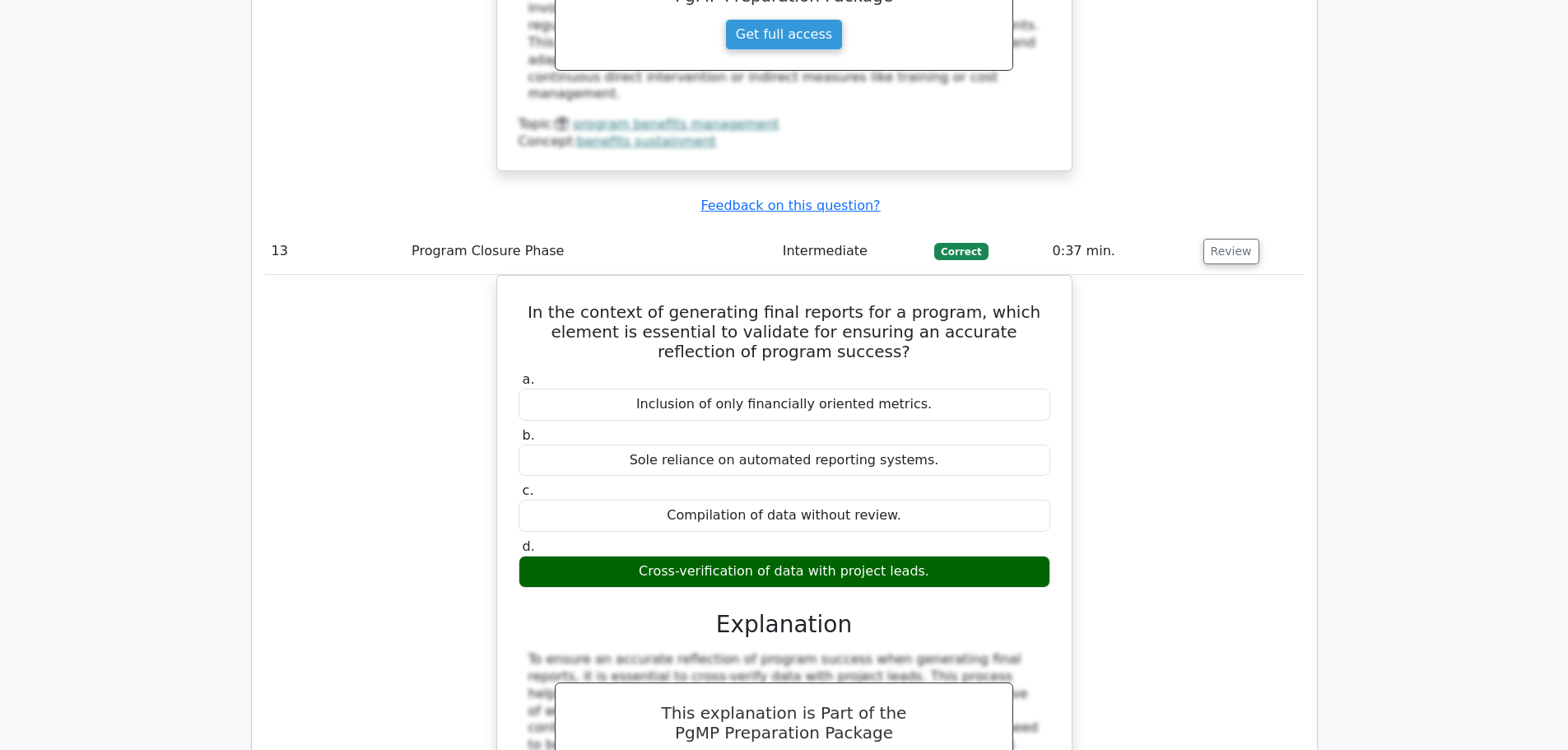
scroll to position [12351, 0]
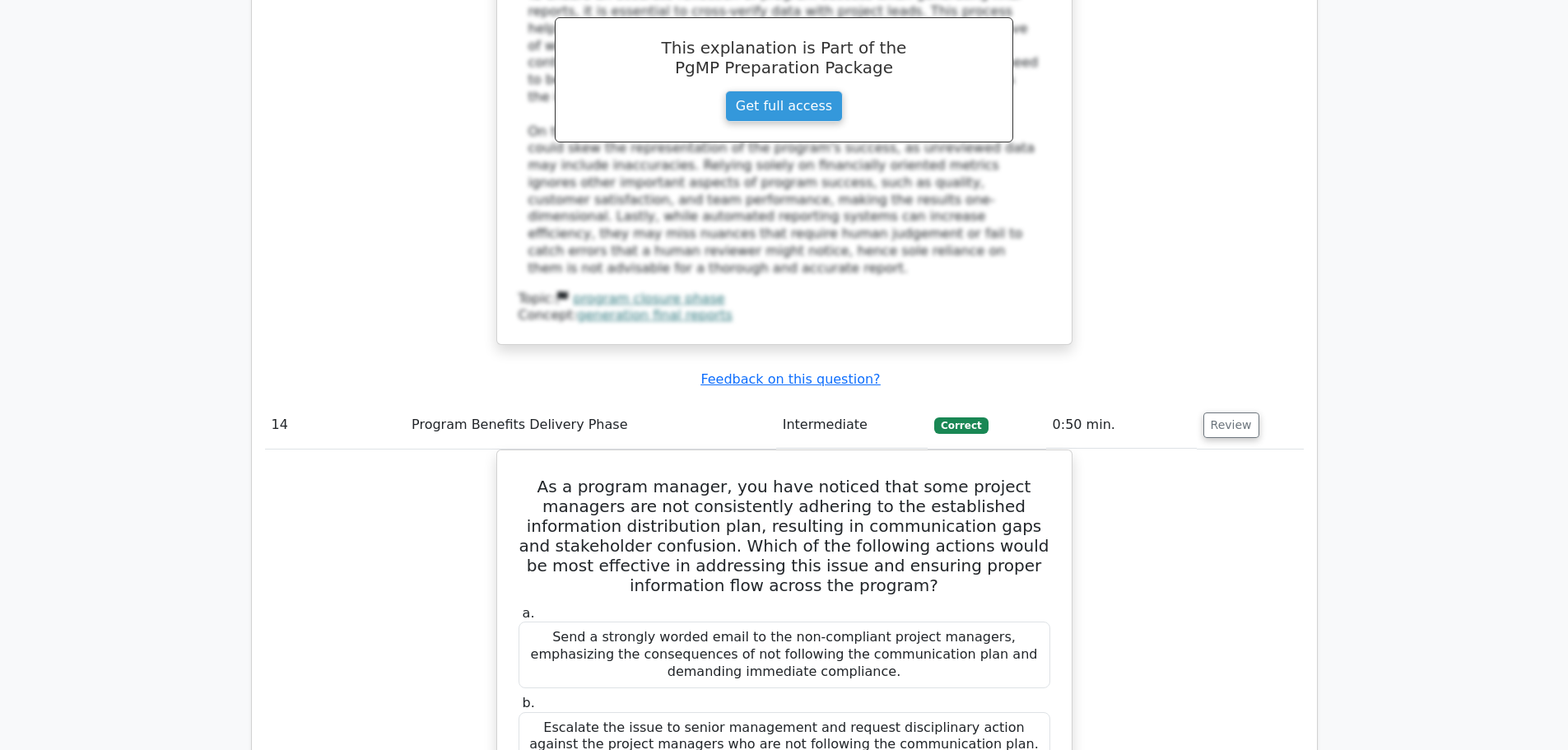
scroll to position [13256, 0]
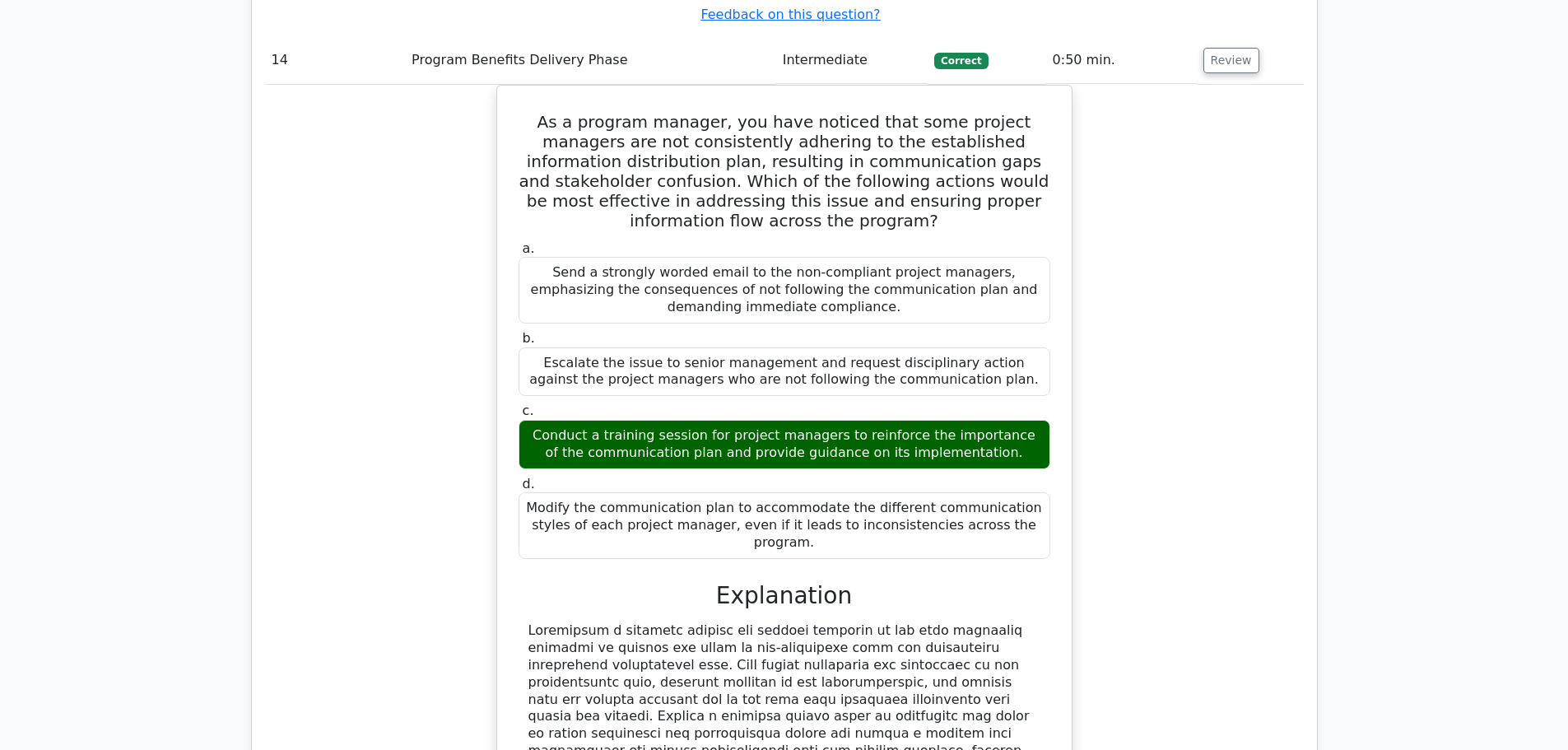
scroll to position [13504, 0]
